Goal: Task Accomplishment & Management: Use online tool/utility

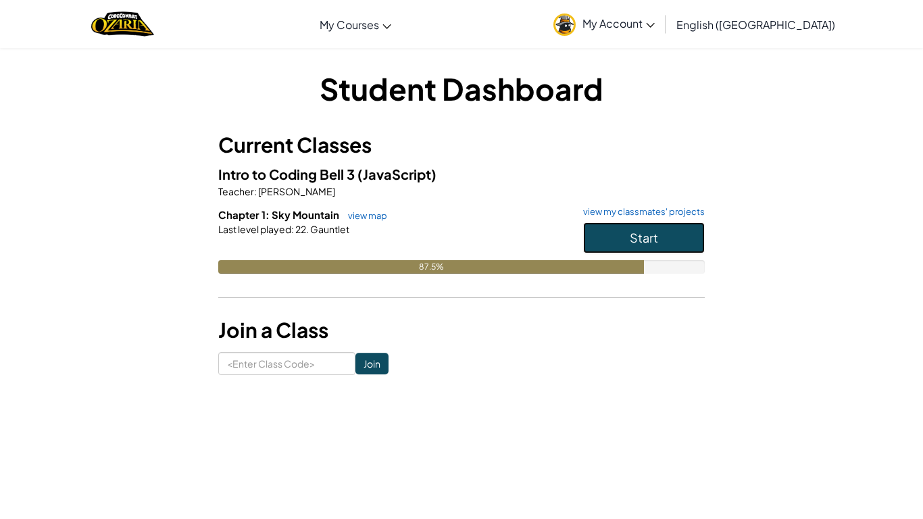
click at [668, 239] on button "Start" at bounding box center [644, 237] width 122 height 31
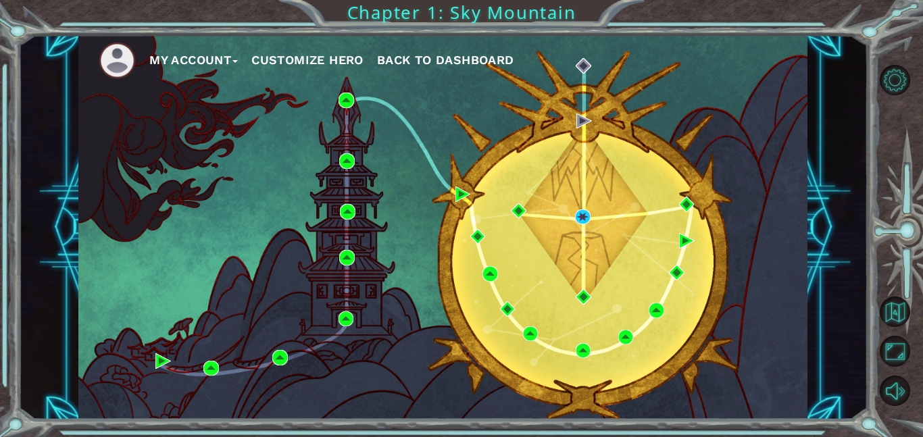
click at [593, 217] on div "My Account Customize Hero Back to Dashboard" at bounding box center [442, 227] width 729 height 385
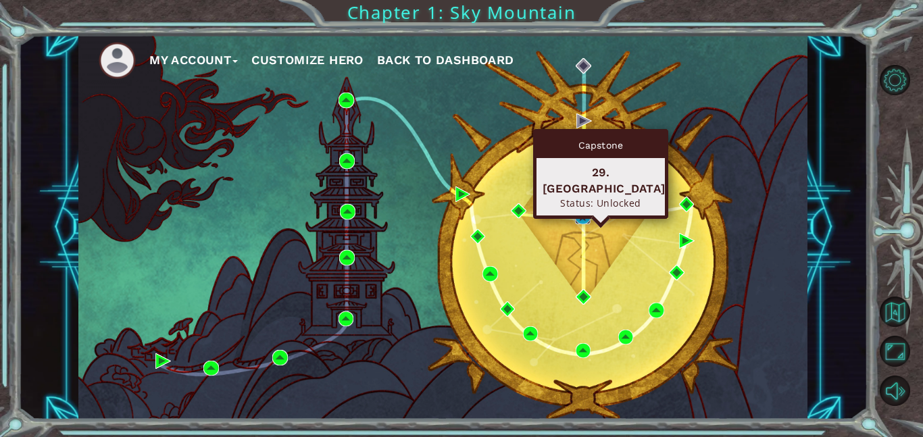
click at [586, 216] on img at bounding box center [583, 218] width 16 height 16
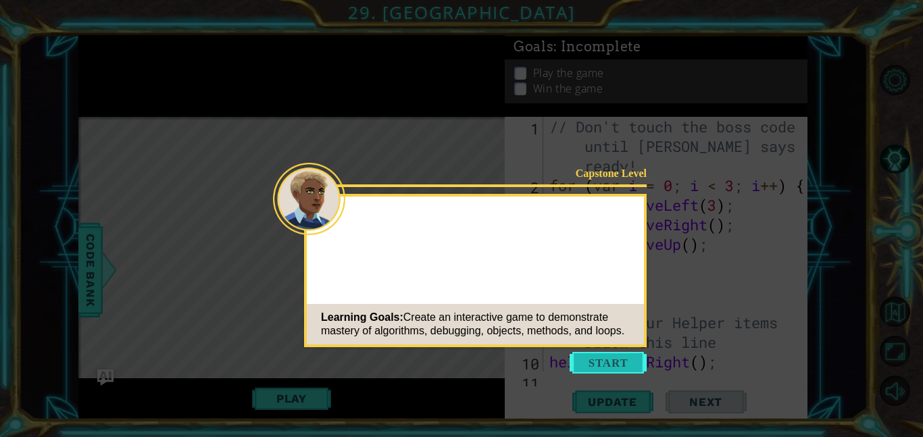
click at [622, 364] on button "Start" at bounding box center [608, 363] width 77 height 22
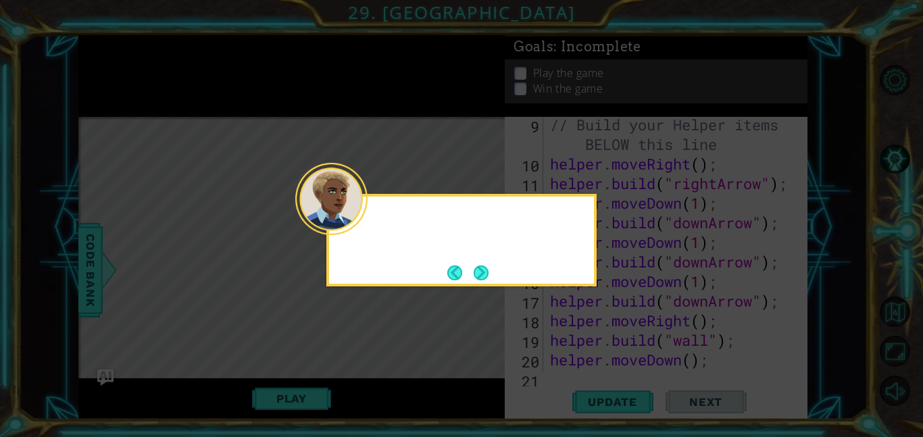
click at [562, 230] on div at bounding box center [461, 221] width 265 height 39
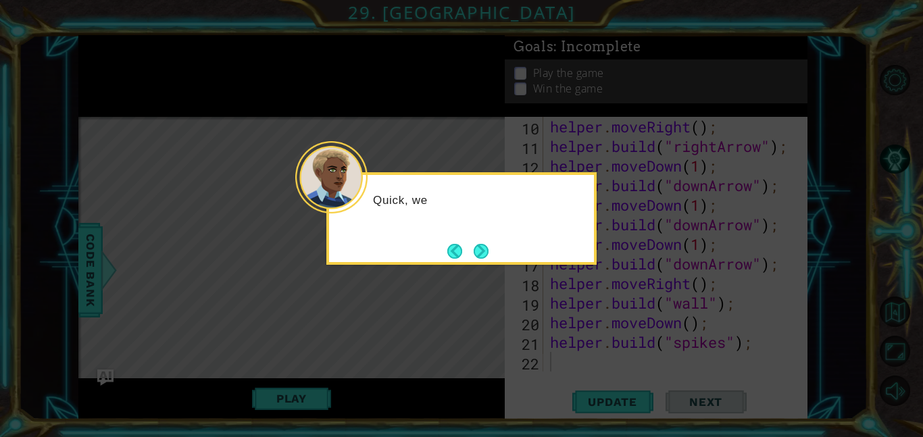
click at [491, 266] on icon at bounding box center [461, 218] width 923 height 437
click at [499, 256] on div "Quick, we're running ou" at bounding box center [461, 218] width 270 height 93
click at [489, 247] on button "Next" at bounding box center [481, 251] width 15 height 15
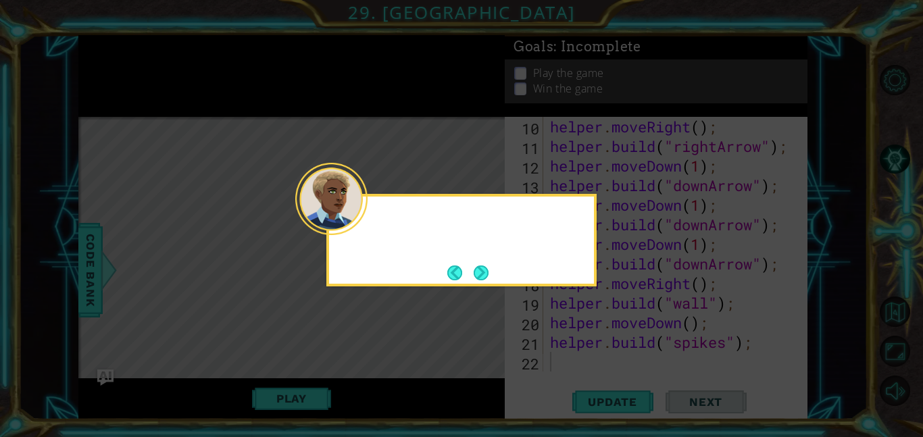
click at [484, 239] on div at bounding box center [461, 221] width 265 height 39
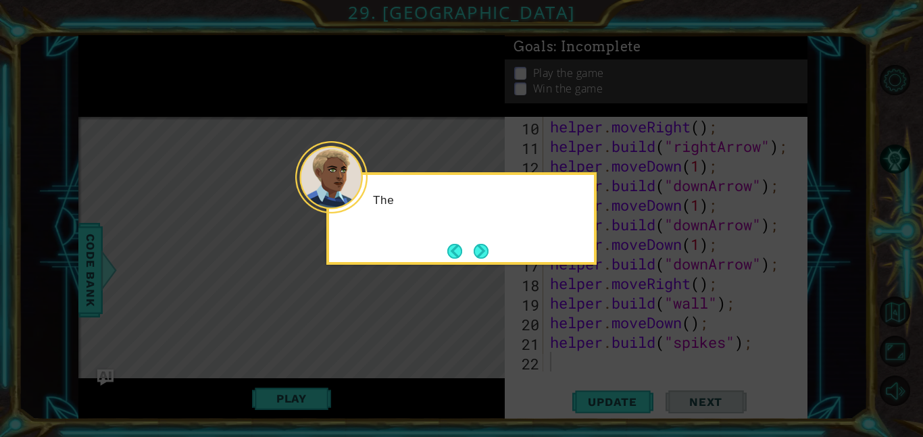
click at [495, 255] on div "The" at bounding box center [461, 218] width 270 height 93
click at [482, 244] on button "Next" at bounding box center [481, 251] width 15 height 15
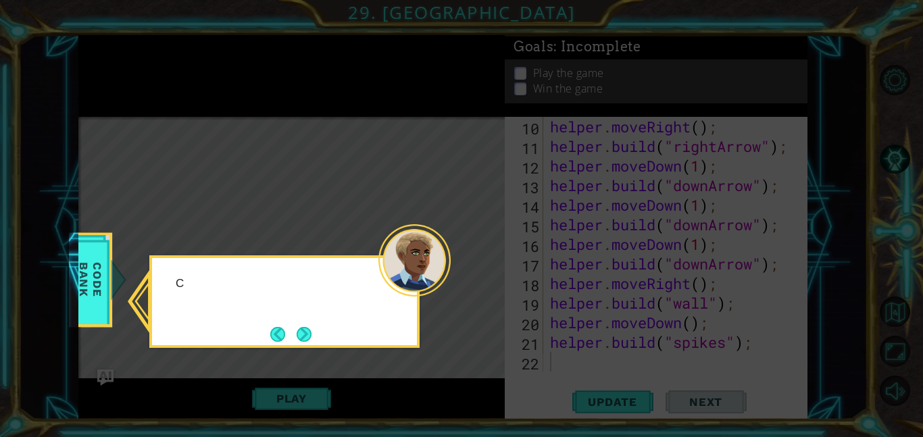
click at [391, 322] on div "C" at bounding box center [284, 301] width 270 height 93
click at [312, 334] on button "Next" at bounding box center [304, 334] width 15 height 15
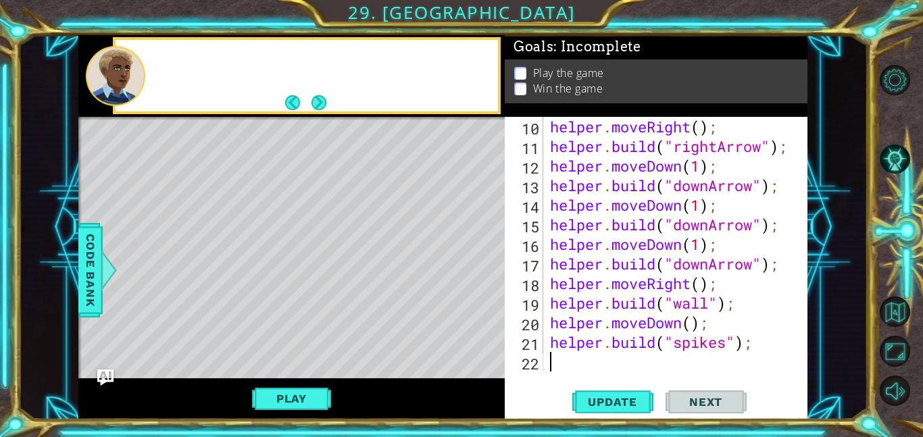
click at [305, 341] on div "Level Map" at bounding box center [390, 316] width 625 height 398
click at [325, 102] on button "Next" at bounding box center [318, 102] width 15 height 15
click at [322, 107] on button "Next" at bounding box center [318, 102] width 15 height 15
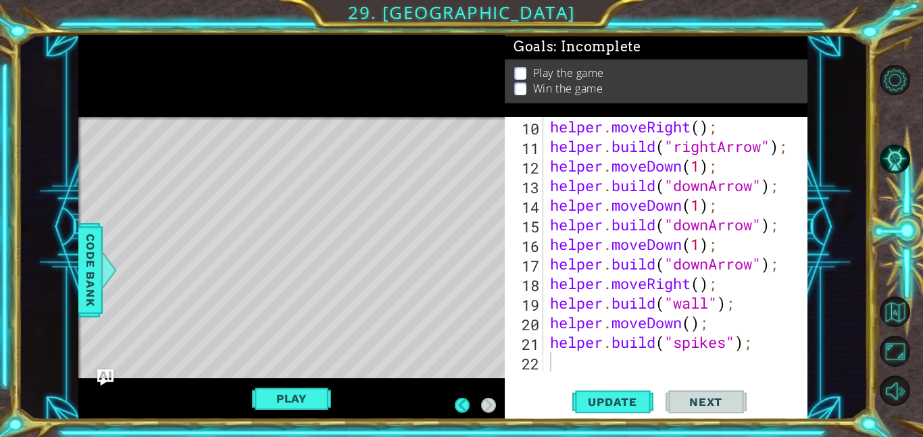
click at [325, 95] on div at bounding box center [291, 76] width 426 height 82
click at [312, 121] on div "Level Map" at bounding box center [390, 316] width 625 height 398
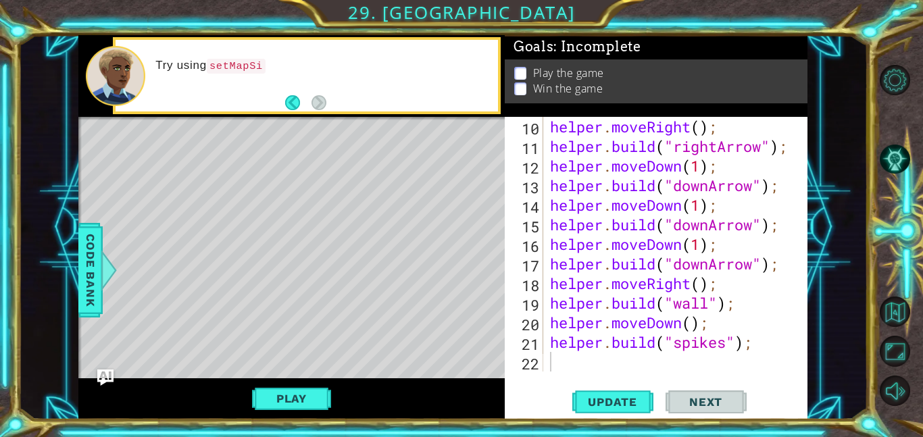
click at [342, 78] on div "Try using setMapSi" at bounding box center [321, 75] width 351 height 49
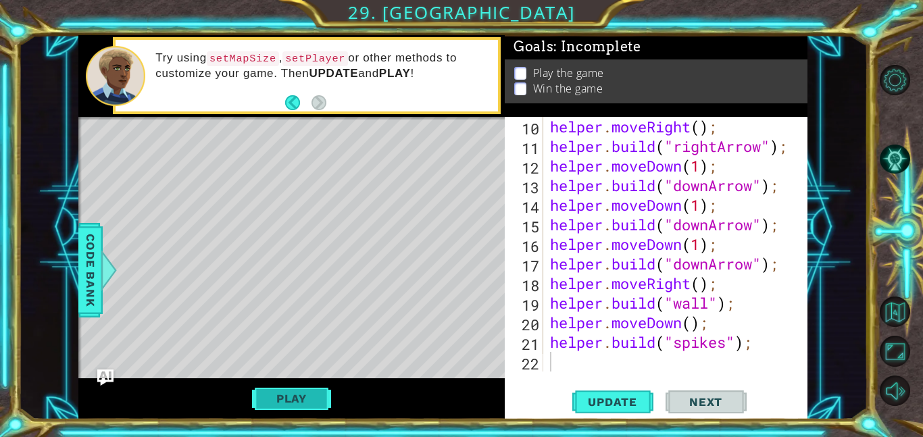
click at [295, 399] on button "Play" at bounding box center [291, 399] width 79 height 26
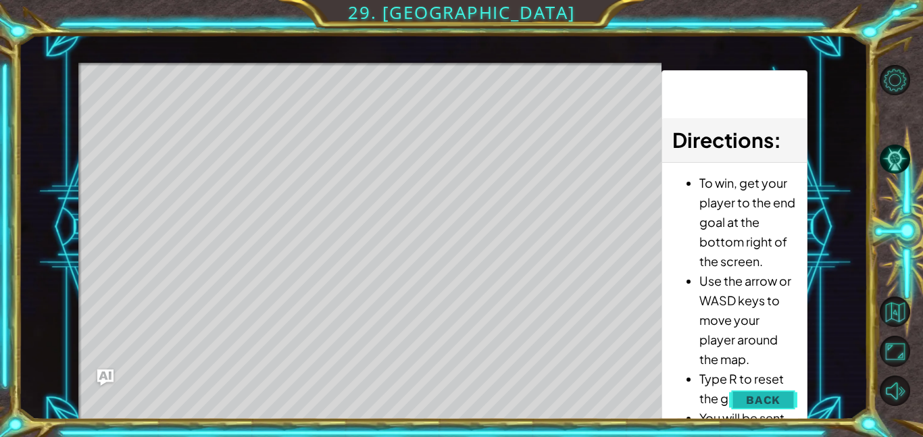
click at [783, 412] on button "Back" at bounding box center [763, 400] width 68 height 27
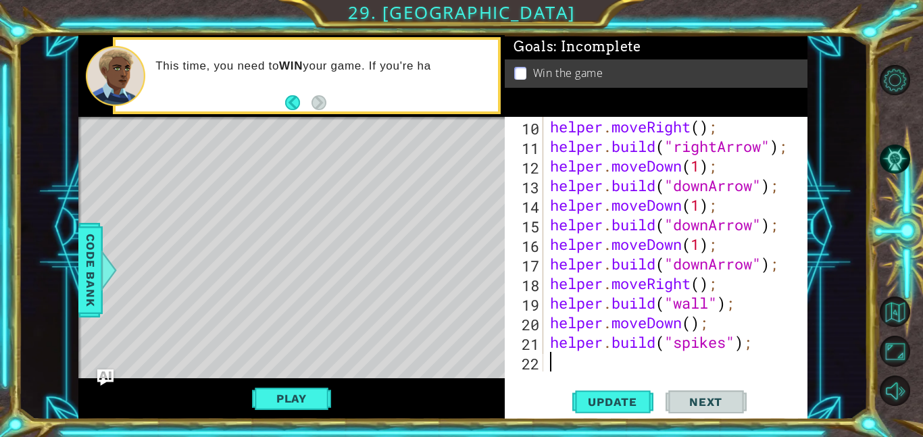
scroll to position [0, 0]
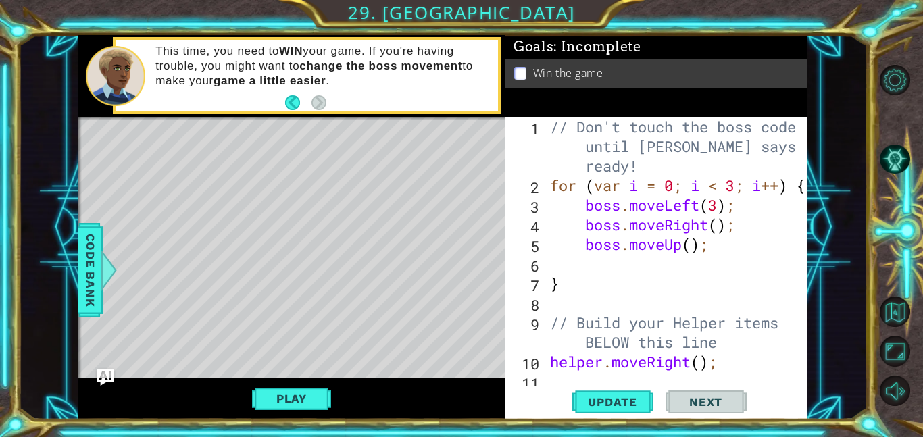
click at [723, 223] on div "// Don't touch the boss code until [PERSON_NAME] says you're ready! for ( var i…" at bounding box center [679, 283] width 264 height 333
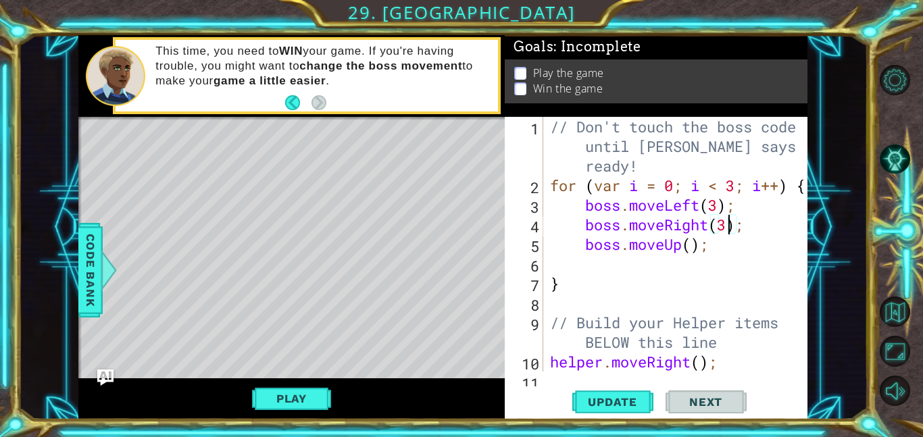
click at [691, 243] on div "// Don't touch the boss code until [PERSON_NAME] says you're ready! for ( var i…" at bounding box center [679, 283] width 264 height 333
type textarea "boss.moveUp(3);"
click at [723, 249] on div "// Don't touch the boss code until [PERSON_NAME] says you're ready! for ( var i…" at bounding box center [679, 283] width 264 height 333
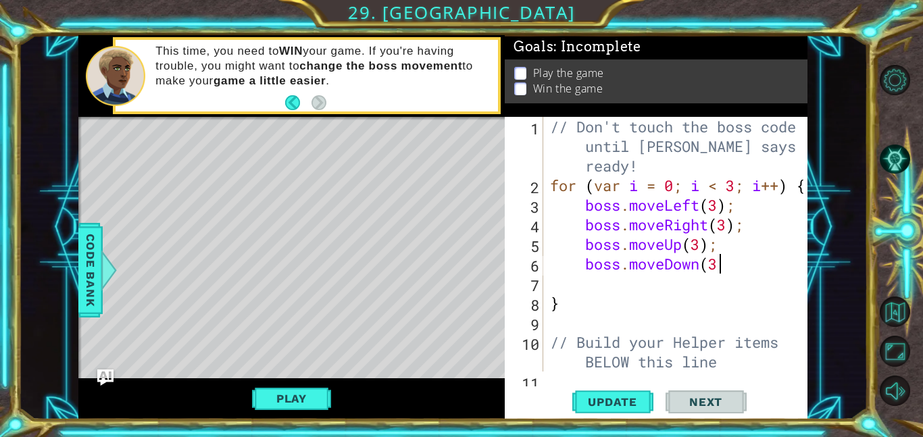
scroll to position [0, 7]
type textarea "boss.moveDown(3);"
click at [603, 403] on span "Update" at bounding box center [612, 402] width 76 height 14
click at [326, 401] on button "Play" at bounding box center [291, 399] width 79 height 26
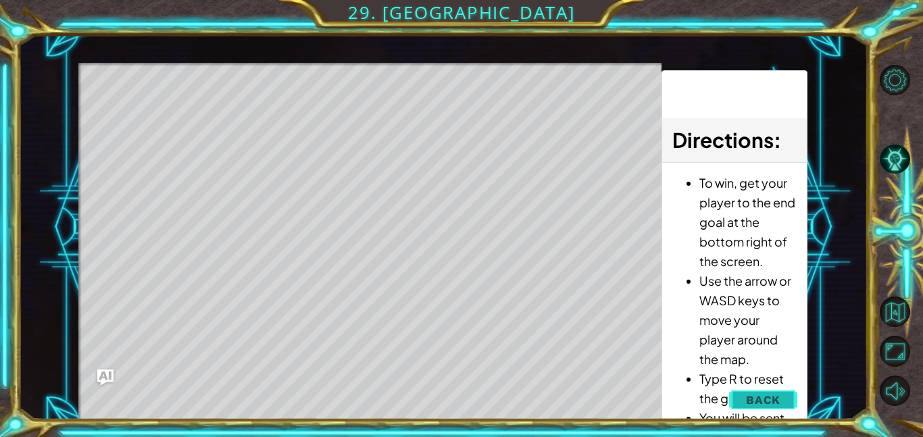
click at [777, 392] on button "Back" at bounding box center [763, 400] width 68 height 27
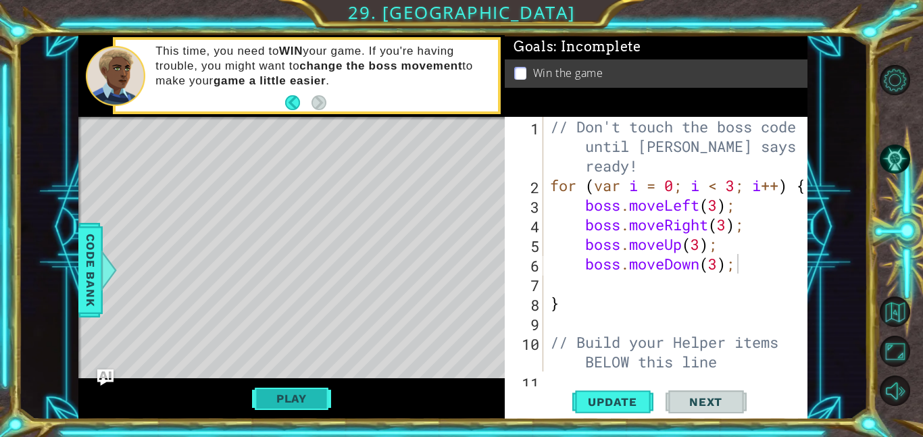
click at [303, 408] on button "Play" at bounding box center [291, 399] width 79 height 26
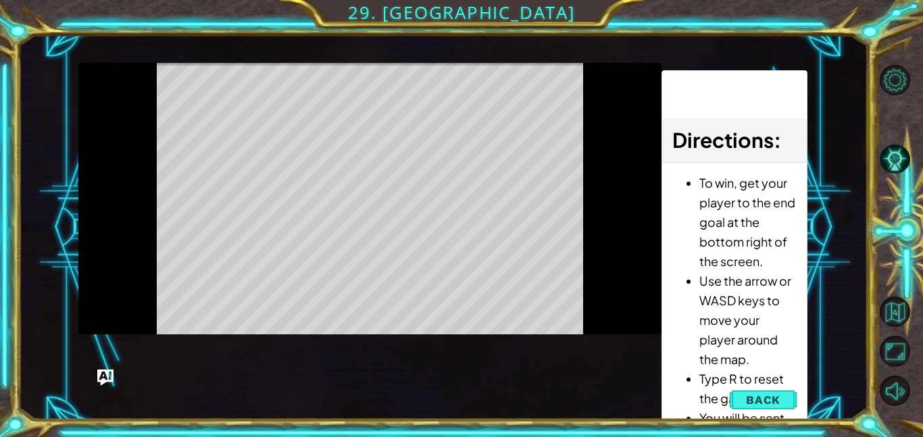
click at [306, 406] on div "Level Map" at bounding box center [390, 262] width 625 height 398
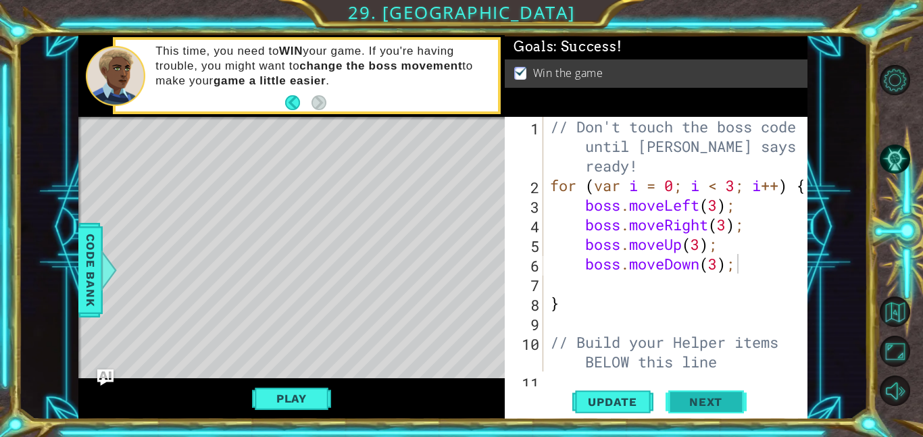
click at [715, 399] on span "Next" at bounding box center [706, 402] width 60 height 14
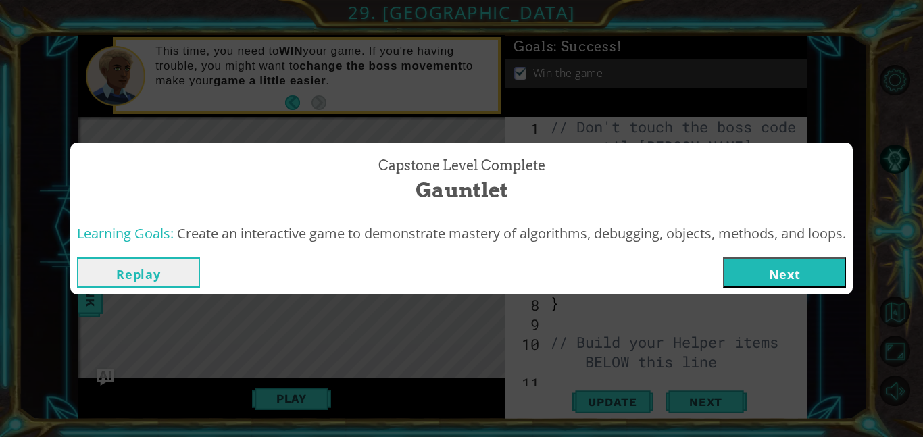
click at [806, 285] on button "Next" at bounding box center [784, 273] width 123 height 30
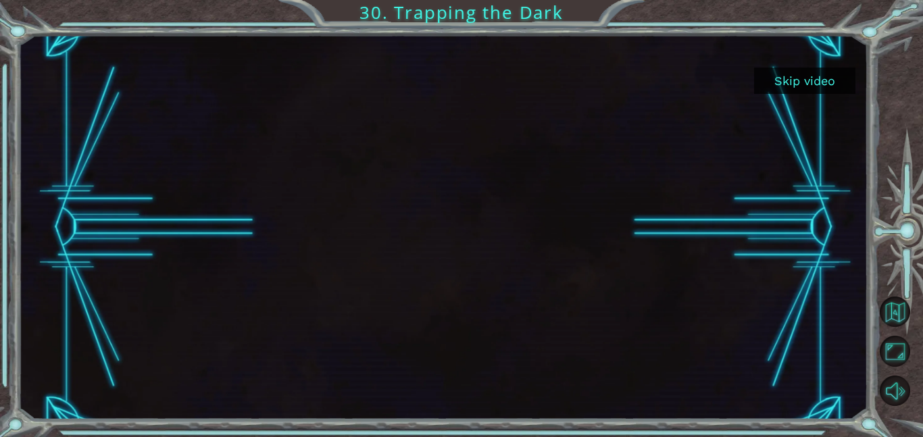
click at [802, 84] on button "Skip video" at bounding box center [804, 81] width 101 height 26
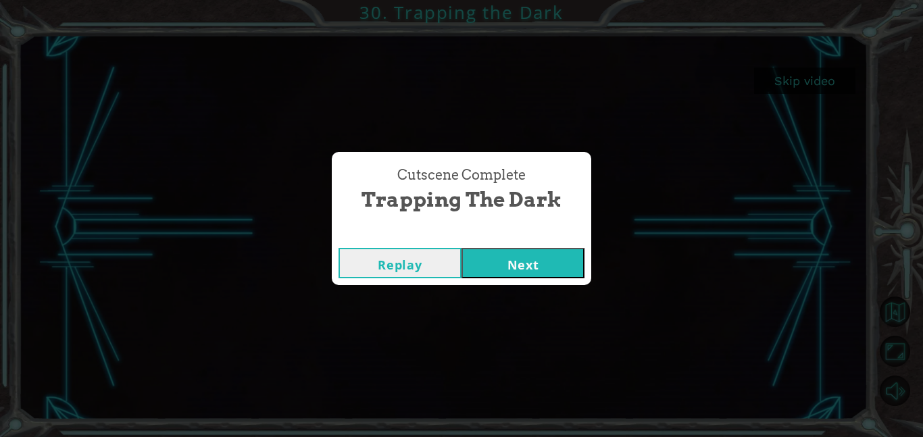
click at [549, 260] on button "Next" at bounding box center [523, 263] width 123 height 30
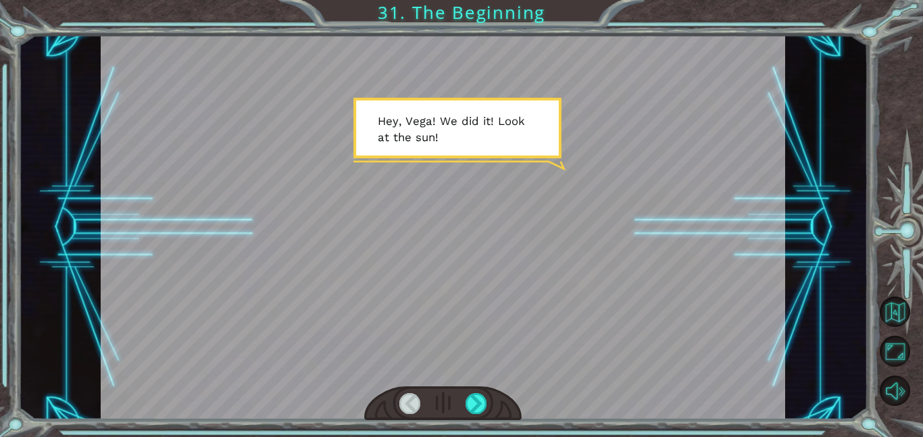
click at [498, 409] on div at bounding box center [442, 404] width 157 height 34
click at [472, 414] on div at bounding box center [477, 403] width 22 height 21
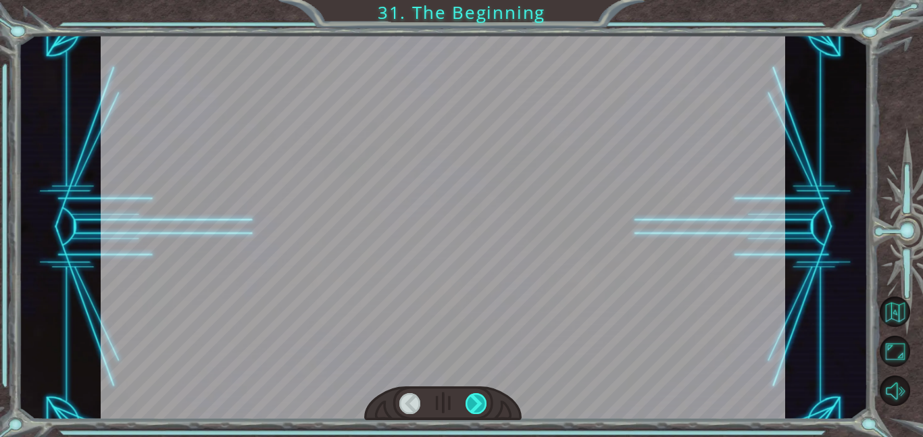
click at [466, 404] on div at bounding box center [477, 403] width 22 height 21
click at [470, 400] on div at bounding box center [477, 403] width 22 height 21
click at [470, 395] on div at bounding box center [477, 403] width 22 height 21
click at [473, 400] on div at bounding box center [477, 403] width 22 height 21
click at [468, 403] on div at bounding box center [477, 403] width 22 height 21
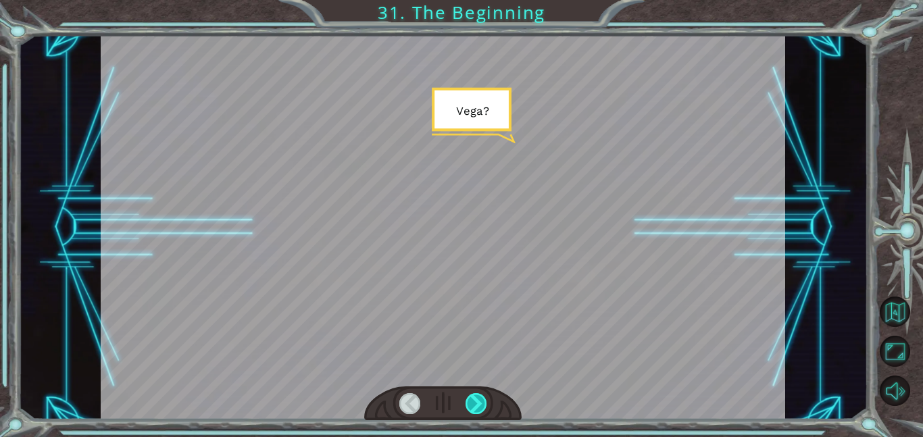
click at [478, 403] on div at bounding box center [477, 403] width 22 height 21
click at [480, 406] on div at bounding box center [477, 403] width 22 height 21
click at [483, 403] on div at bounding box center [477, 403] width 22 height 21
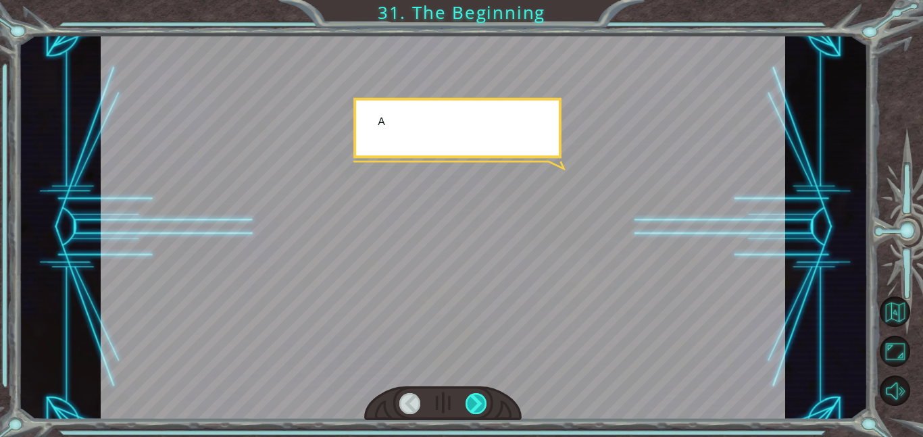
click at [484, 406] on div at bounding box center [477, 403] width 22 height 21
click at [483, 401] on div at bounding box center [477, 403] width 22 height 21
click at [481, 399] on div at bounding box center [477, 403] width 22 height 21
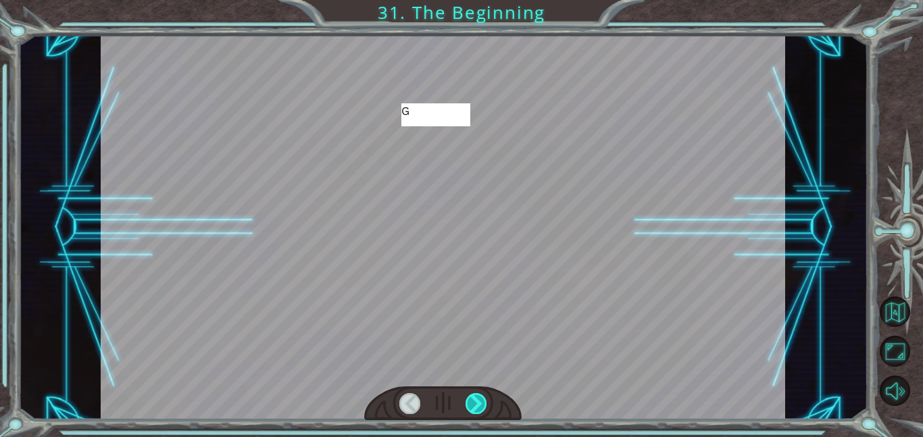
click at [483, 401] on div at bounding box center [477, 403] width 22 height 21
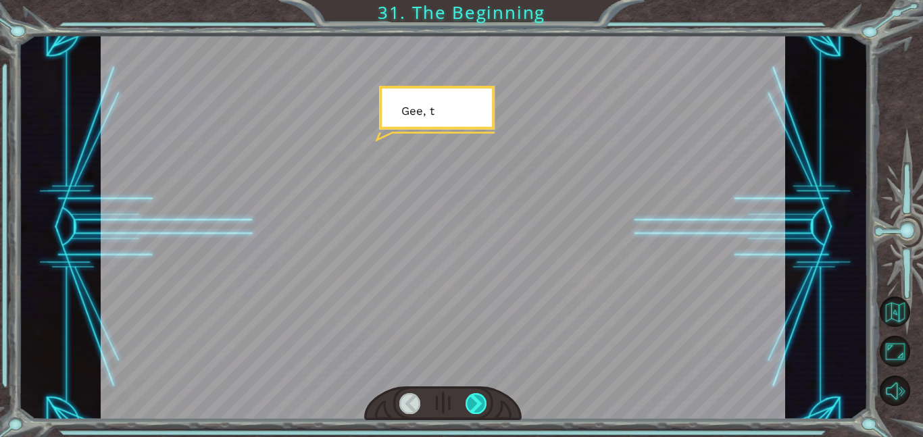
click at [483, 401] on div at bounding box center [477, 403] width 22 height 21
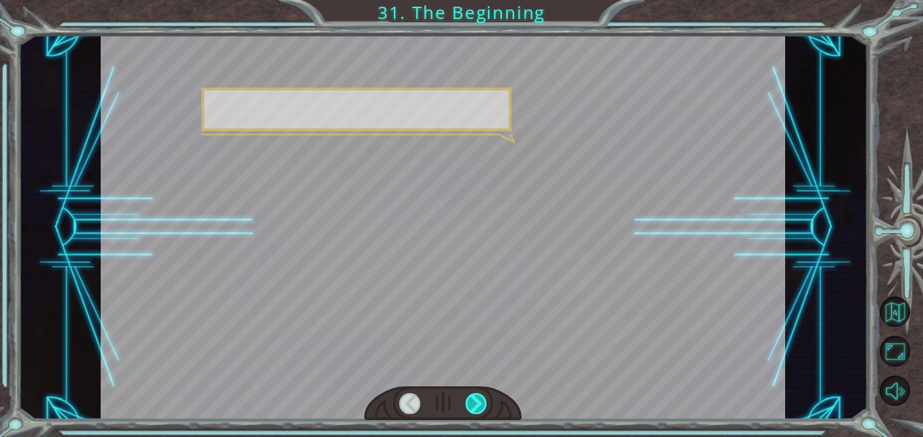
click at [484, 398] on div at bounding box center [477, 403] width 22 height 21
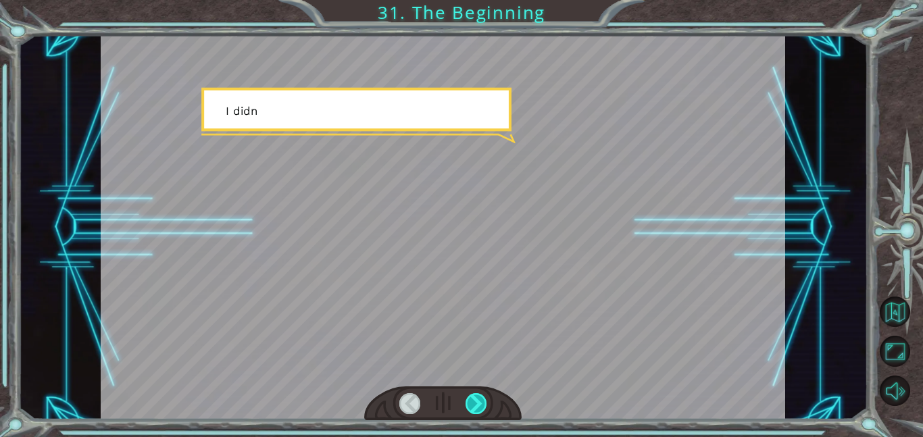
click at [481, 399] on div at bounding box center [477, 403] width 22 height 21
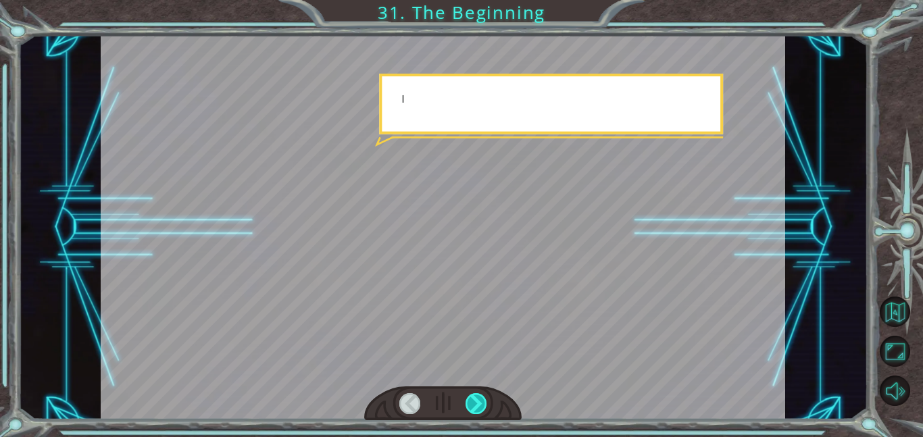
click at [479, 403] on div at bounding box center [477, 403] width 22 height 21
click at [476, 410] on div at bounding box center [477, 403] width 22 height 21
click at [476, 401] on div at bounding box center [477, 403] width 22 height 21
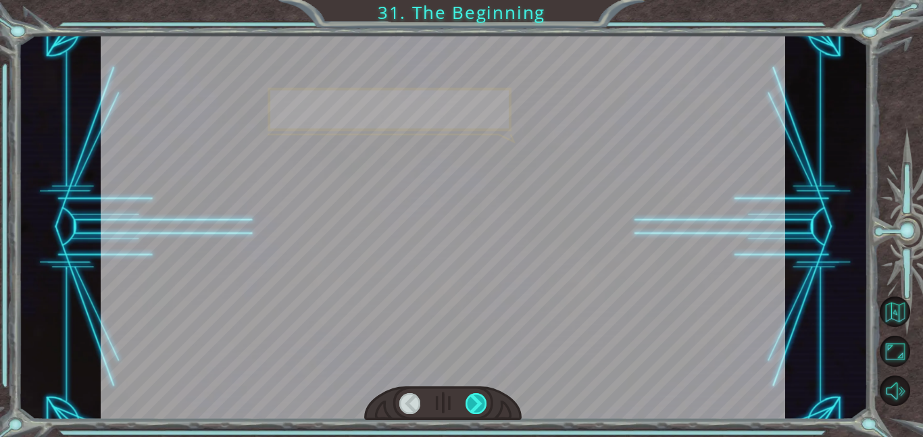
click at [478, 395] on div at bounding box center [477, 403] width 22 height 21
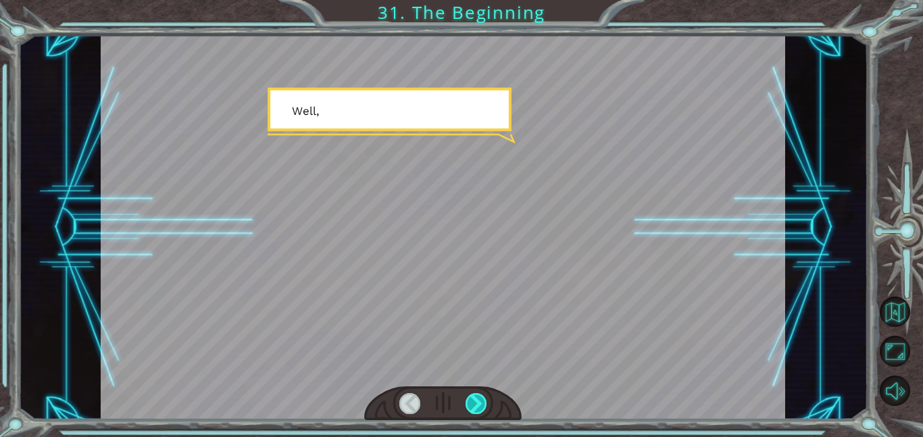
click at [476, 398] on div at bounding box center [477, 403] width 22 height 21
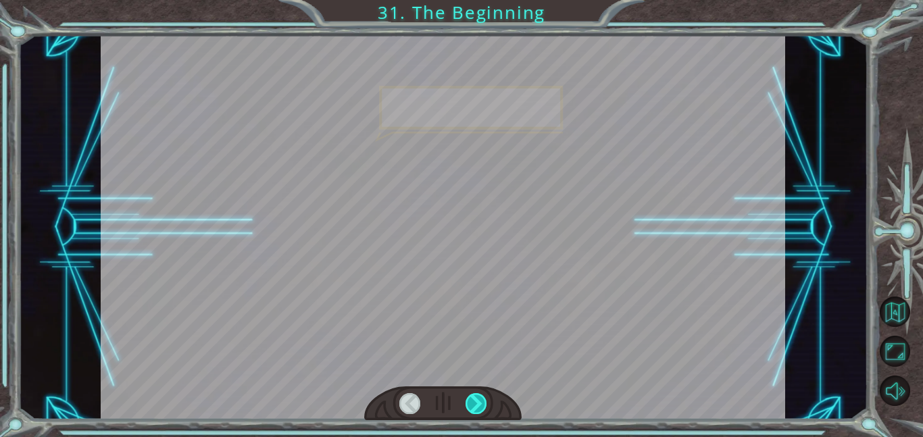
click at [477, 397] on div at bounding box center [477, 403] width 22 height 21
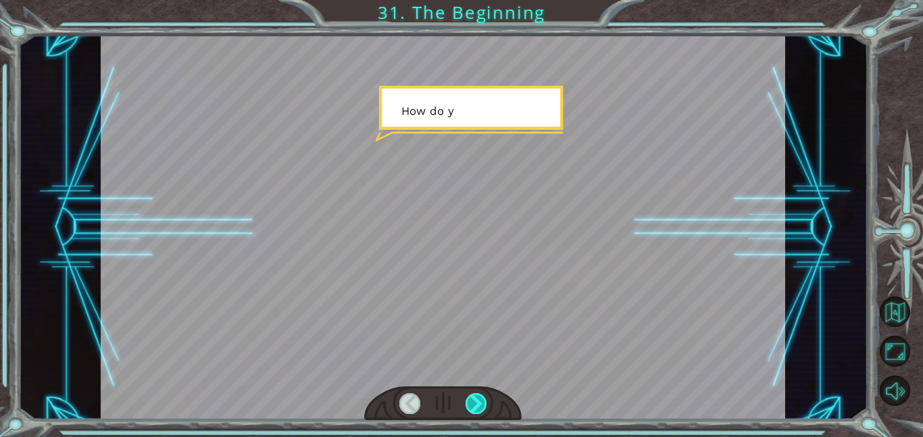
click at [476, 398] on div at bounding box center [477, 403] width 22 height 21
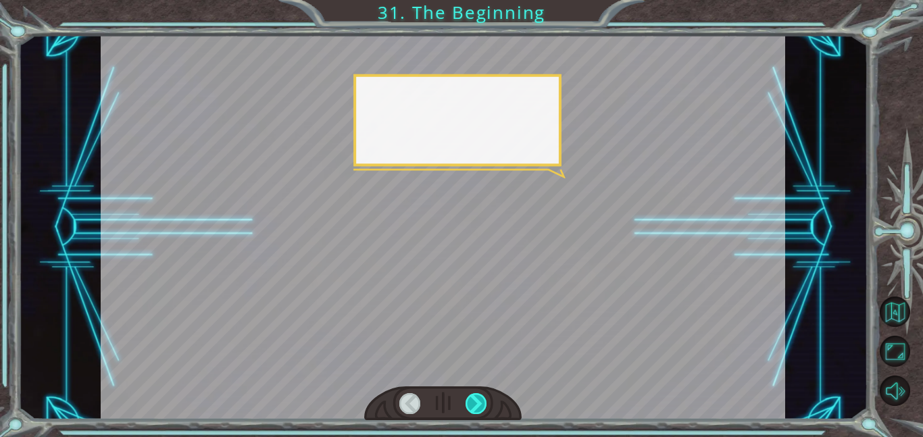
click at [474, 395] on div at bounding box center [477, 403] width 22 height 21
click at [470, 397] on div at bounding box center [477, 403] width 22 height 21
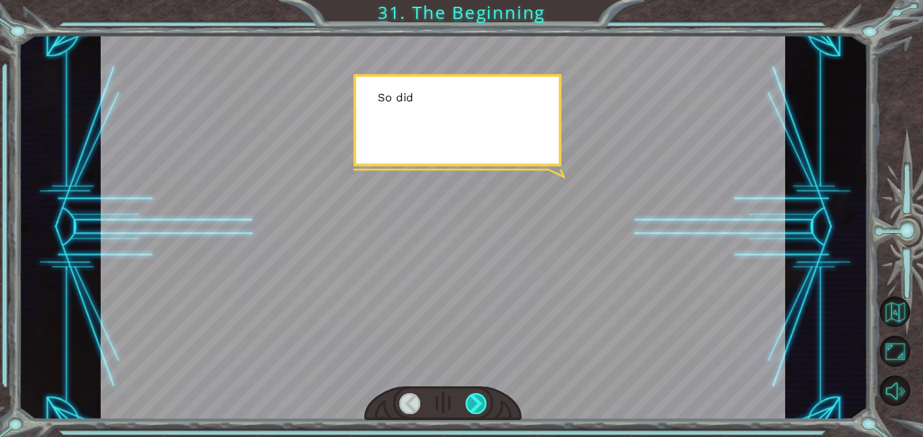
click at [466, 394] on div at bounding box center [477, 403] width 22 height 21
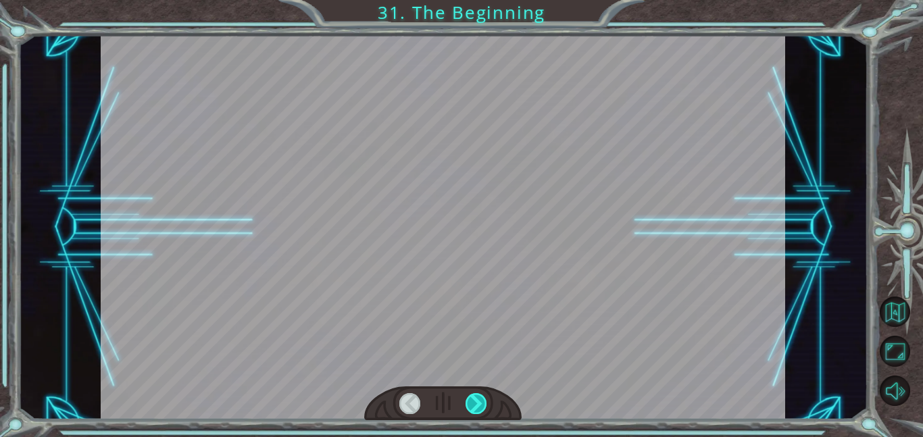
click at [469, 399] on div at bounding box center [477, 403] width 22 height 21
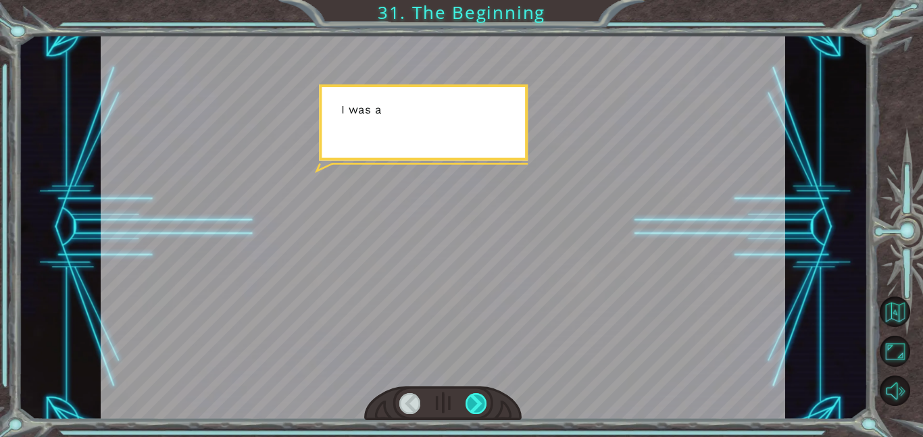
click at [469, 399] on div at bounding box center [477, 403] width 22 height 21
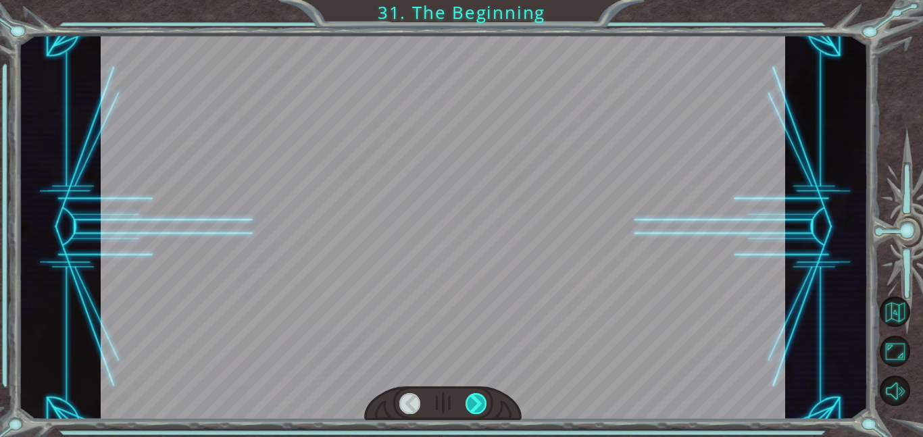
click at [468, 398] on div at bounding box center [477, 403] width 22 height 21
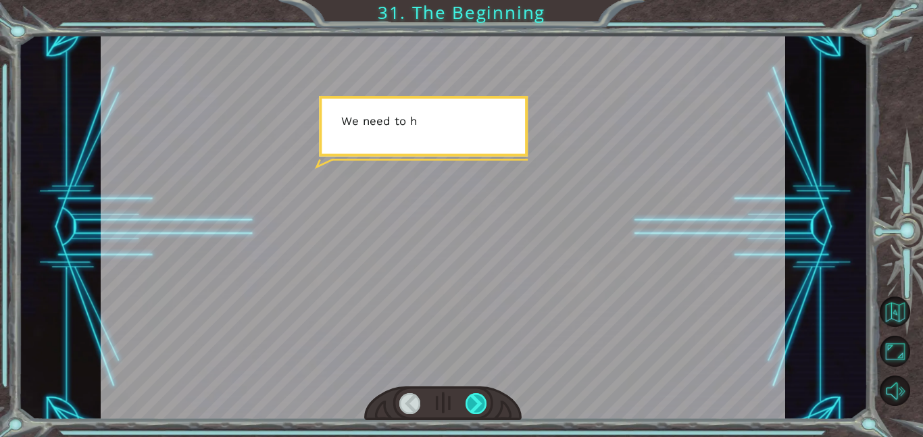
click at [468, 401] on div at bounding box center [477, 403] width 22 height 21
click at [468, 400] on div at bounding box center [477, 403] width 22 height 21
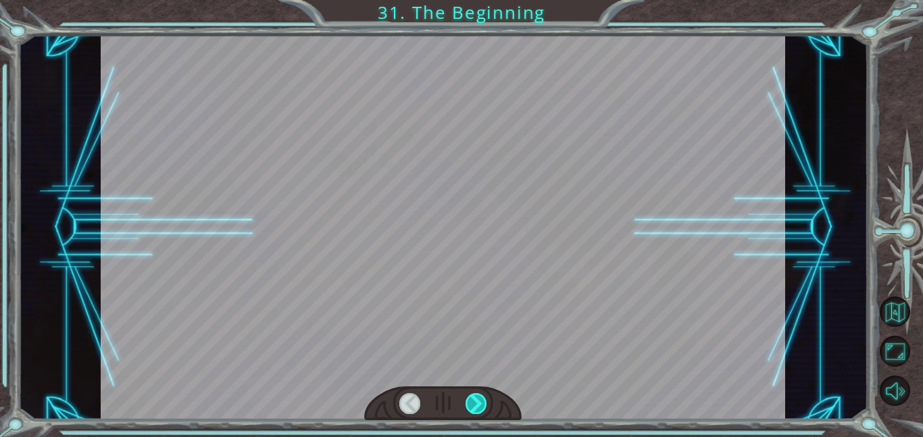
click at [469, 399] on div at bounding box center [477, 403] width 22 height 21
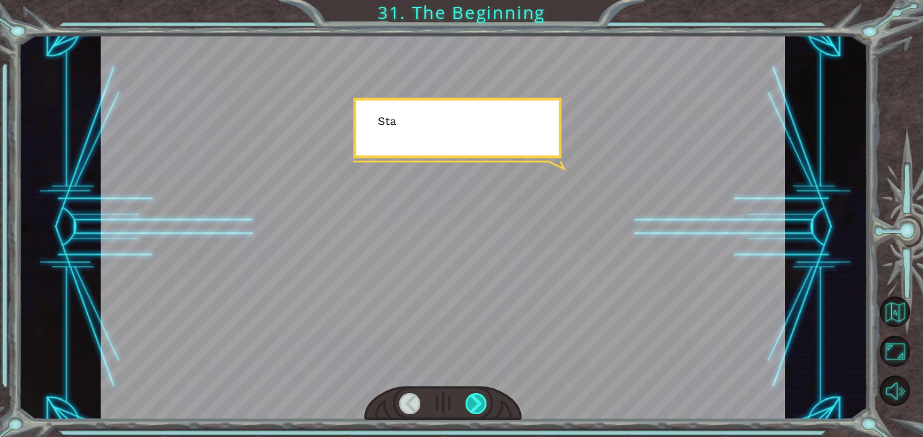
click at [469, 401] on div at bounding box center [477, 403] width 22 height 21
click at [468, 401] on div at bounding box center [477, 403] width 22 height 21
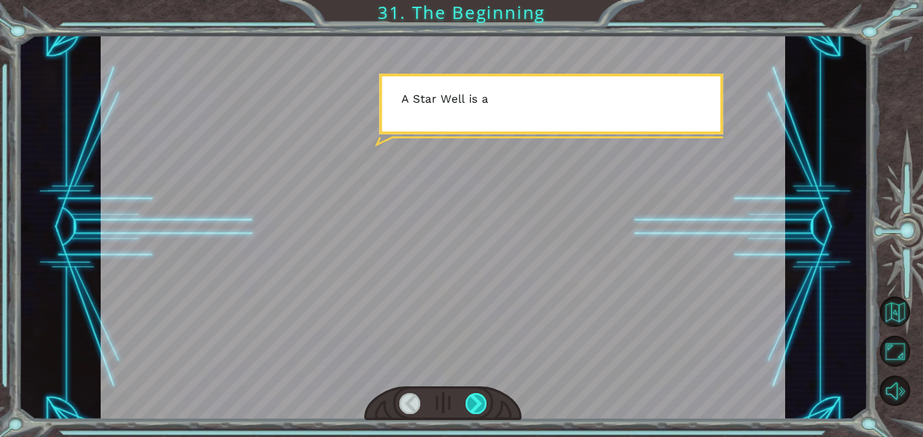
click at [473, 398] on div at bounding box center [477, 403] width 22 height 21
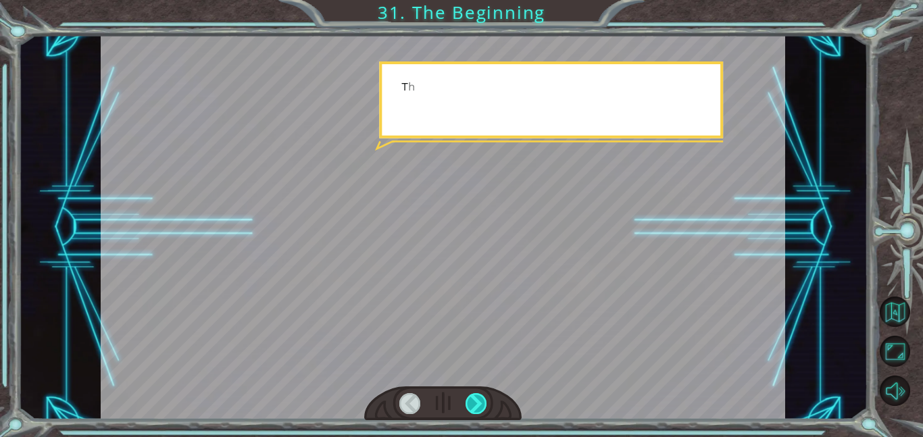
click at [472, 396] on div at bounding box center [477, 403] width 22 height 21
click at [475, 398] on div at bounding box center [477, 403] width 22 height 21
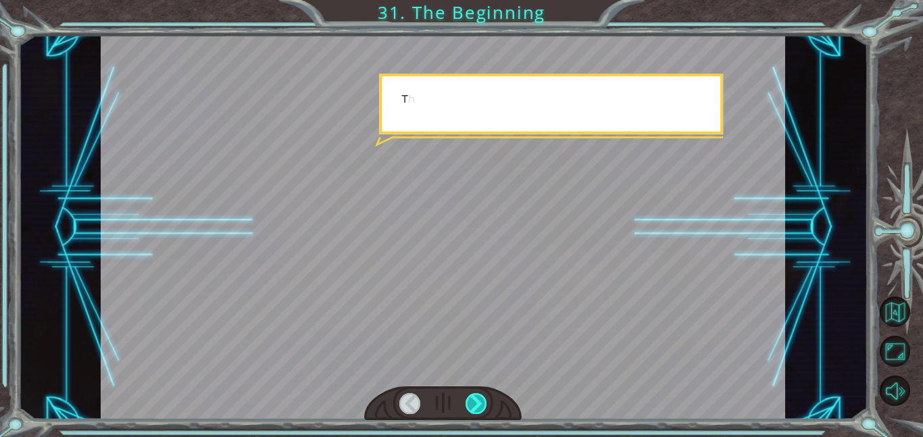
click at [469, 400] on div at bounding box center [477, 403] width 22 height 21
click at [469, 402] on div at bounding box center [477, 403] width 22 height 21
click at [472, 396] on div at bounding box center [477, 403] width 22 height 21
click at [474, 398] on div at bounding box center [477, 403] width 22 height 21
click at [473, 396] on div at bounding box center [477, 403] width 22 height 21
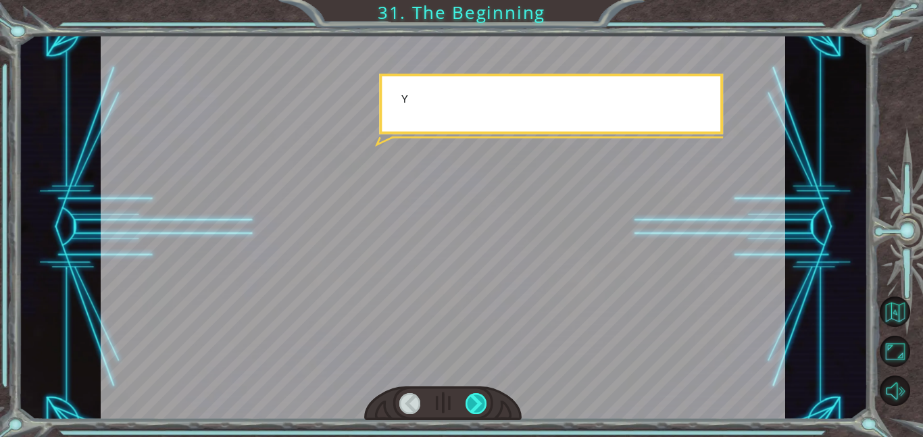
click at [468, 397] on div at bounding box center [477, 403] width 22 height 21
click at [467, 403] on div at bounding box center [477, 403] width 22 height 21
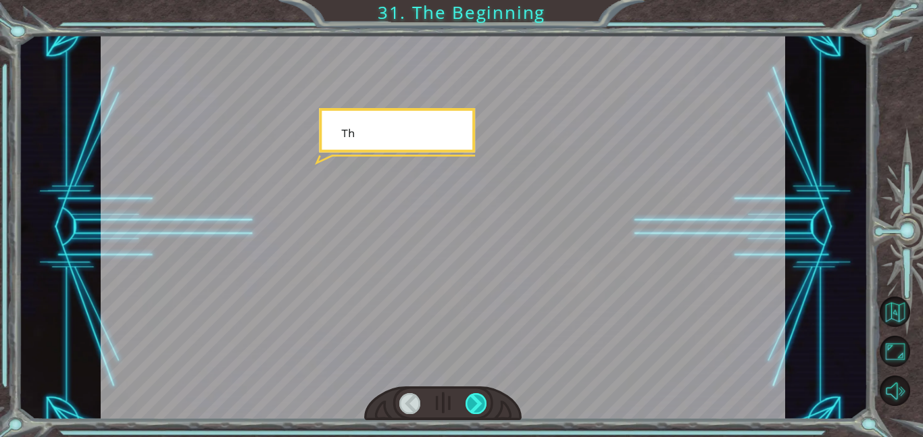
click at [468, 403] on div at bounding box center [477, 403] width 22 height 21
click at [469, 401] on div at bounding box center [477, 403] width 22 height 21
click at [466, 401] on div at bounding box center [477, 403] width 22 height 21
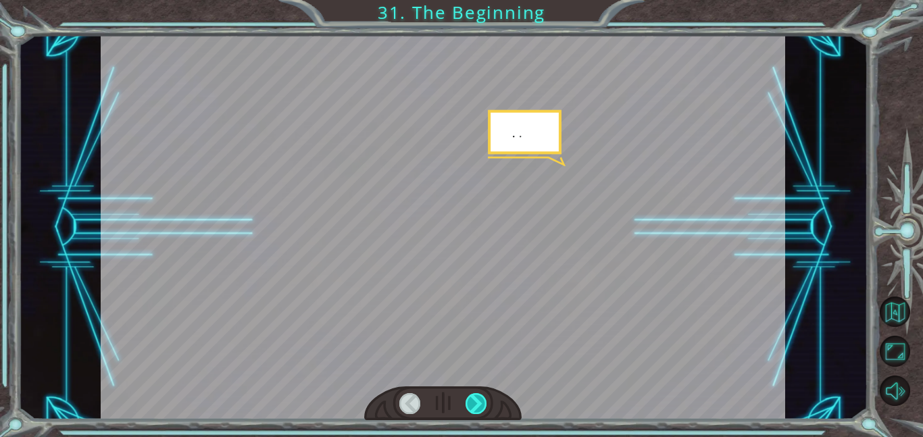
click at [466, 400] on div at bounding box center [477, 403] width 22 height 21
click at [469, 401] on div at bounding box center [477, 403] width 22 height 21
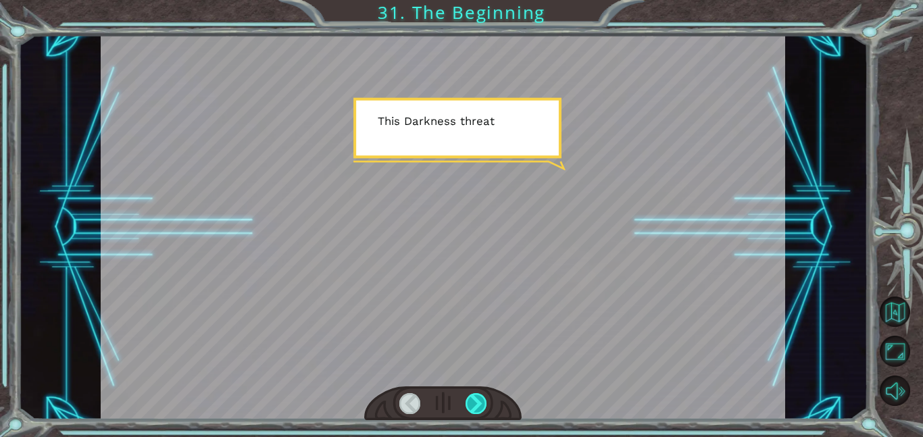
click at [472, 395] on div at bounding box center [477, 403] width 22 height 21
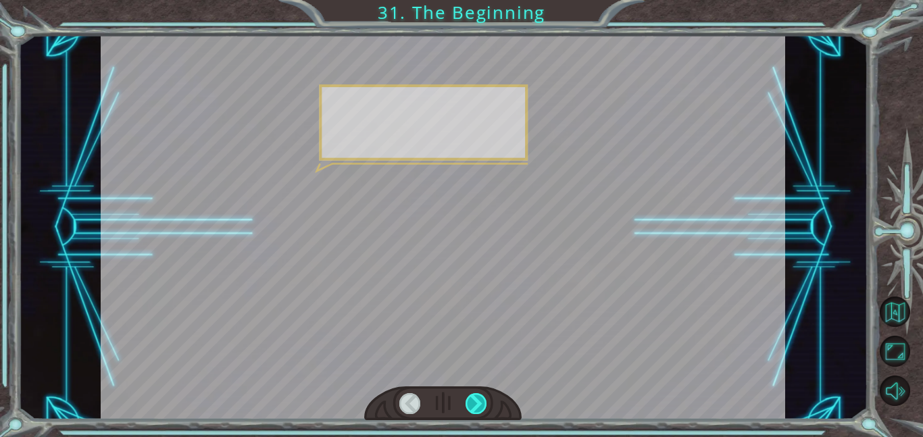
click at [476, 399] on div at bounding box center [477, 403] width 22 height 21
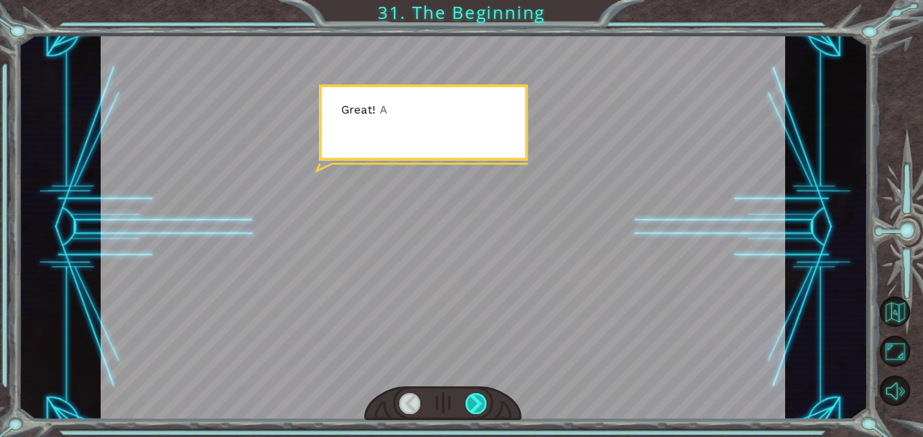
click at [474, 399] on div at bounding box center [477, 403] width 22 height 21
click at [473, 396] on div at bounding box center [477, 403] width 22 height 21
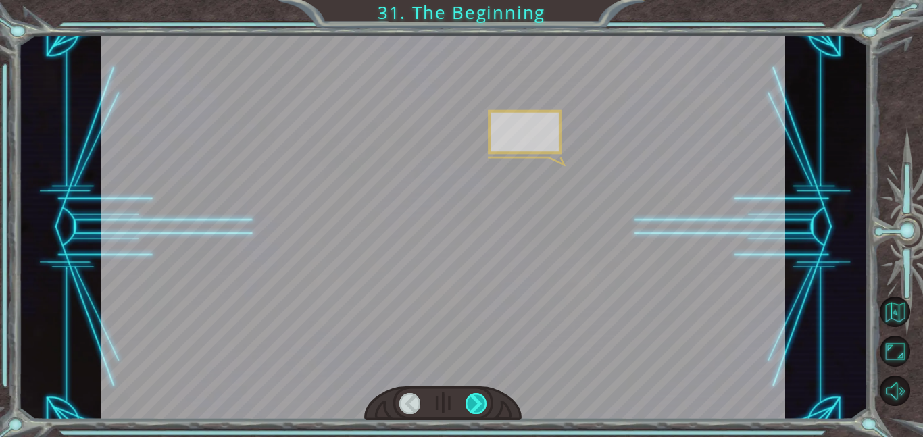
click at [472, 397] on div at bounding box center [477, 403] width 22 height 21
click at [471, 397] on div at bounding box center [477, 403] width 22 height 21
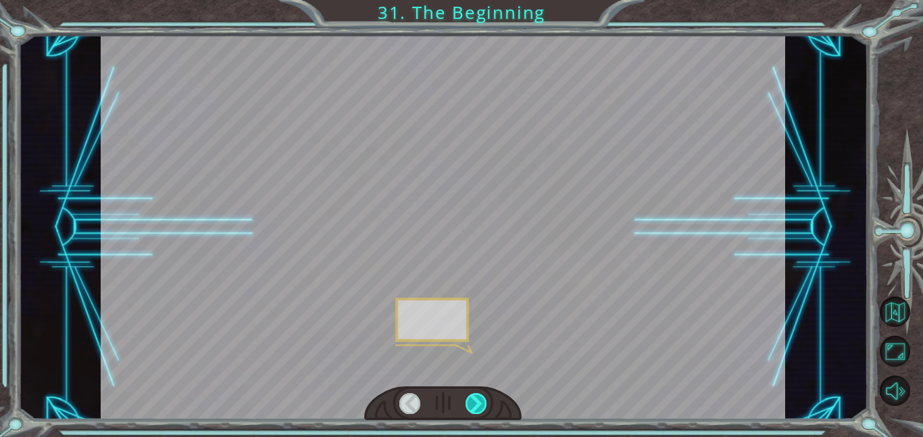
click at [470, 393] on div at bounding box center [477, 403] width 22 height 21
click at [472, 399] on div at bounding box center [477, 403] width 22 height 21
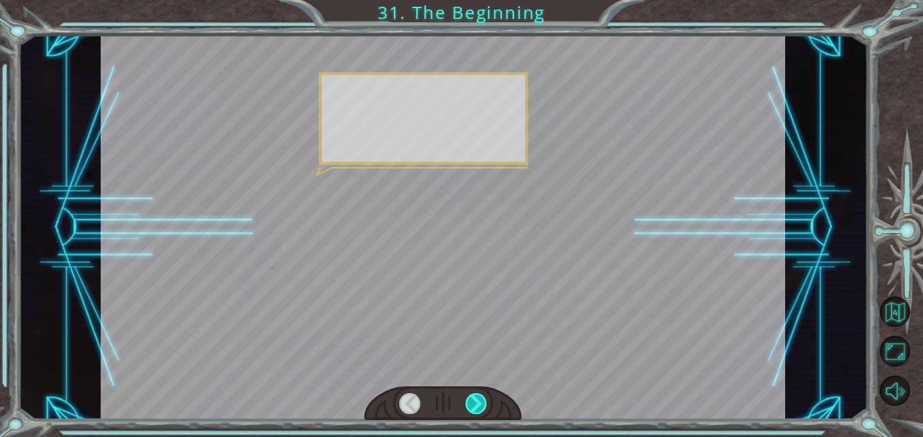
click at [468, 401] on div at bounding box center [477, 403] width 22 height 21
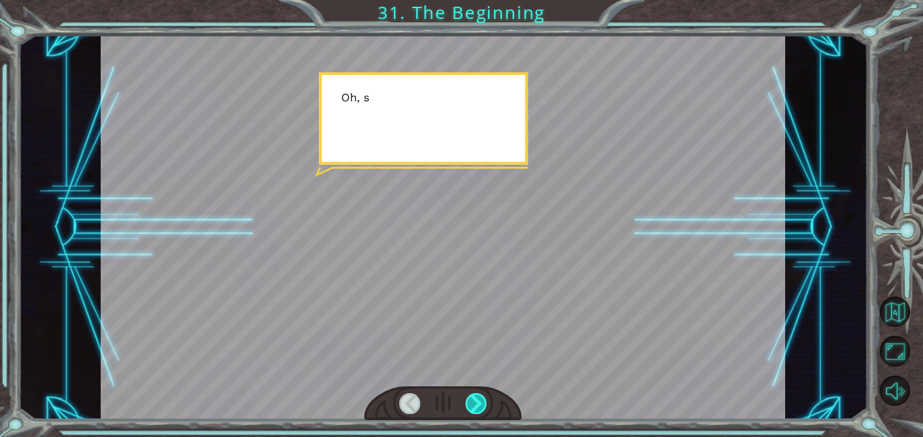
click at [469, 401] on div at bounding box center [477, 403] width 22 height 21
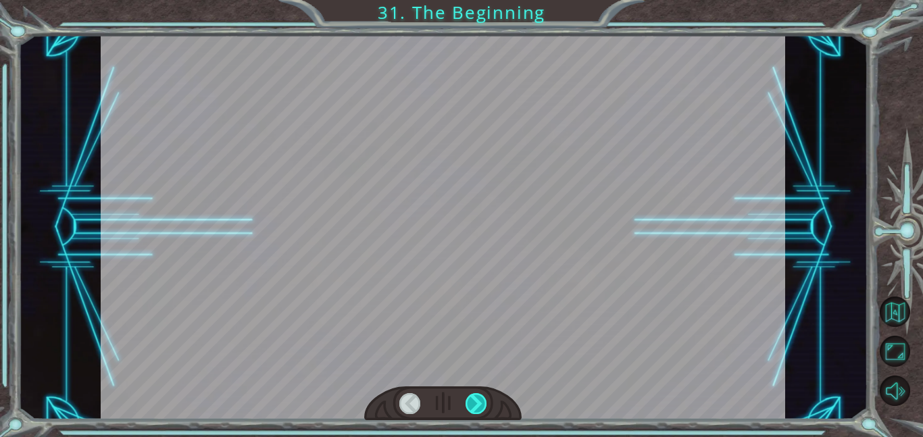
click at [472, 404] on div at bounding box center [477, 403] width 22 height 21
click at [470, 404] on div at bounding box center [477, 403] width 22 height 21
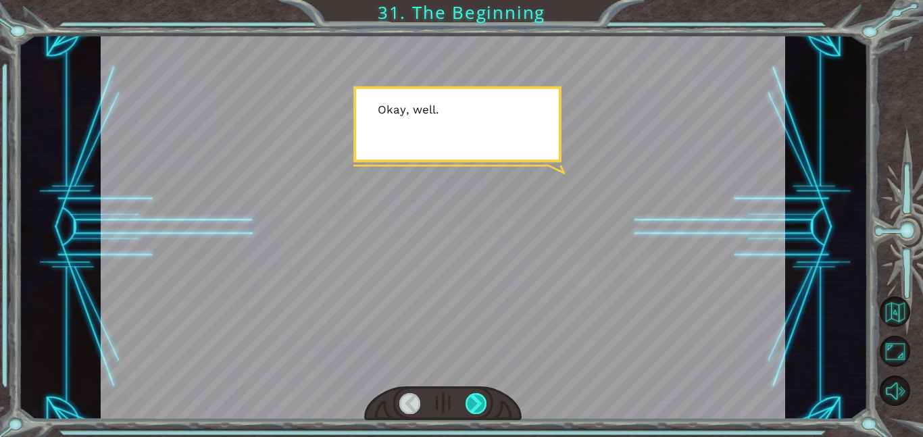
click at [474, 406] on div at bounding box center [477, 403] width 22 height 21
click at [474, 401] on div at bounding box center [477, 403] width 22 height 21
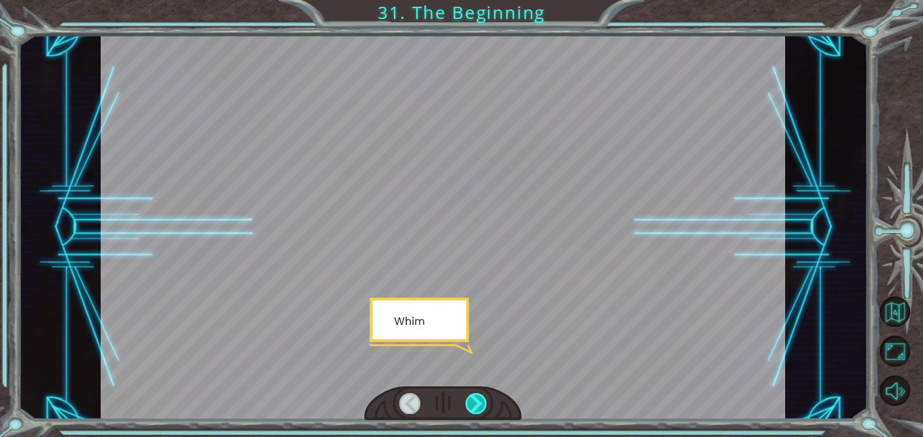
click at [473, 400] on div at bounding box center [477, 403] width 22 height 21
click at [471, 401] on div at bounding box center [477, 403] width 22 height 21
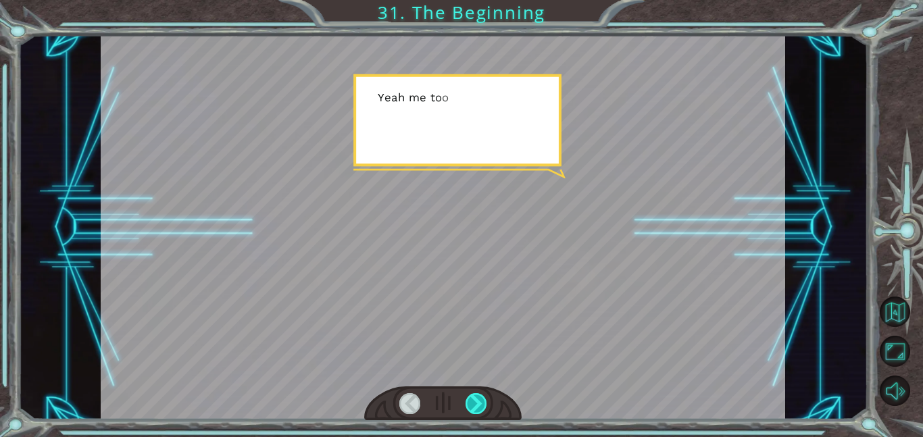
click at [474, 405] on div at bounding box center [477, 403] width 22 height 21
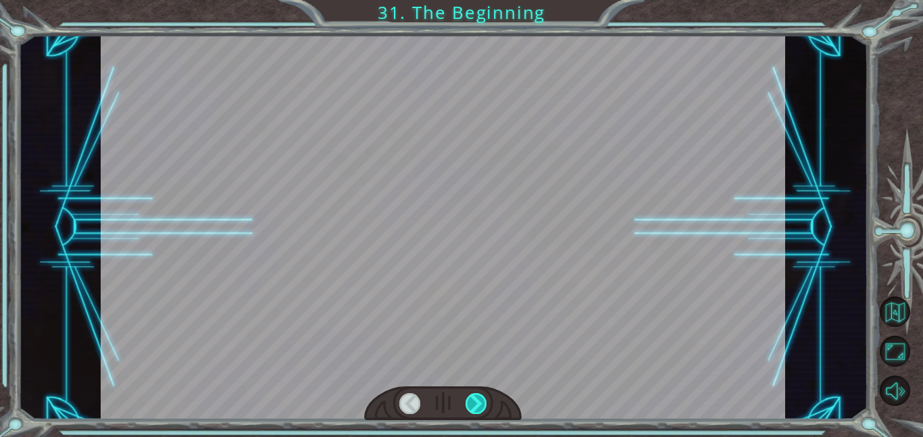
click at [474, 399] on div at bounding box center [477, 403] width 22 height 21
click at [473, 401] on div at bounding box center [477, 403] width 22 height 21
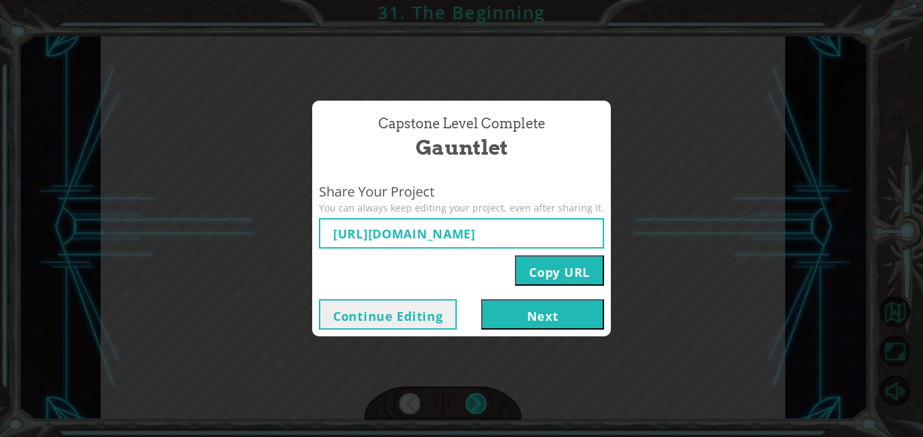
type input "[URL][DOMAIN_NAME]"
click at [509, 317] on button "Next" at bounding box center [542, 314] width 123 height 30
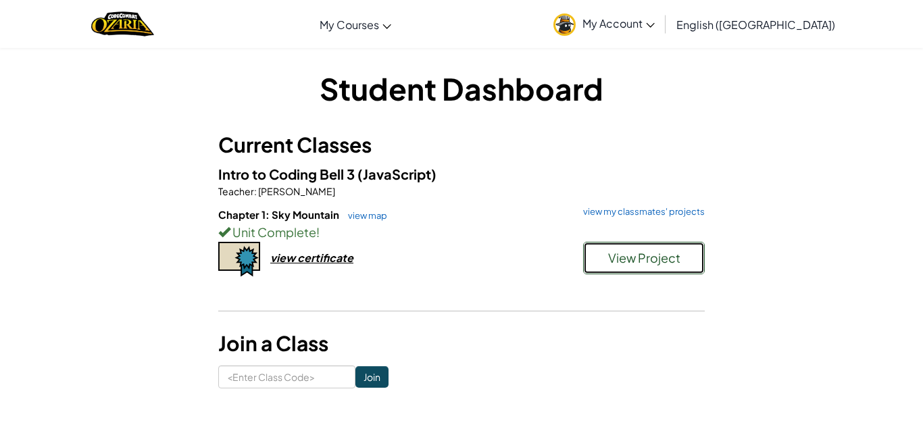
click at [663, 263] on span "View Project" at bounding box center [644, 258] width 72 height 16
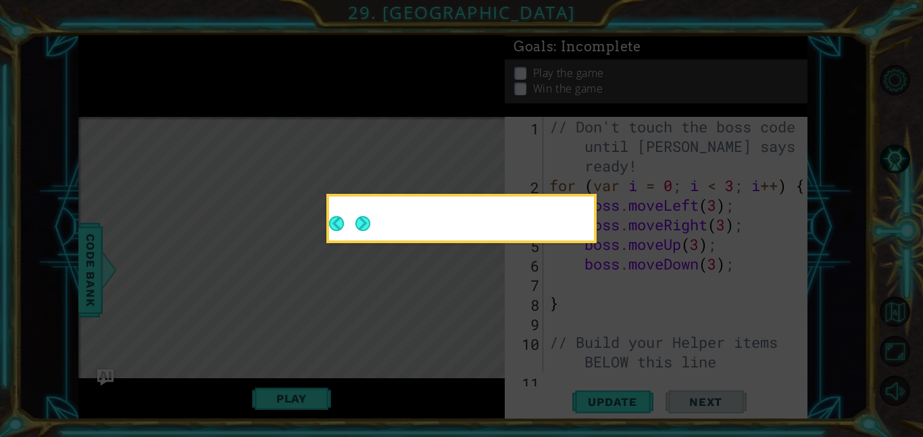
click at [608, 369] on icon at bounding box center [461, 218] width 923 height 437
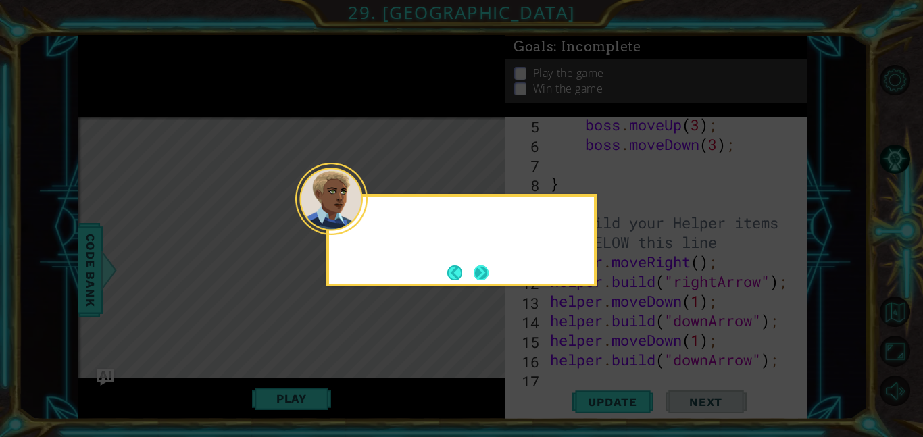
click at [488, 266] on button "Next" at bounding box center [481, 273] width 15 height 15
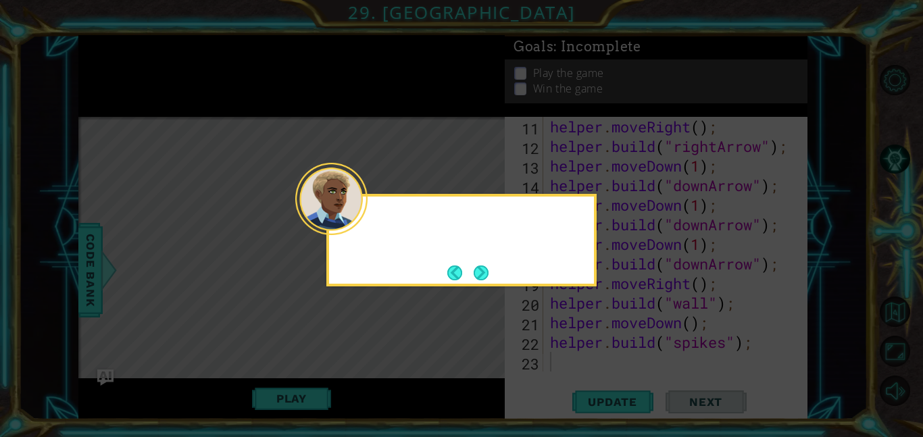
scroll to position [255, 0]
click at [486, 272] on button "Next" at bounding box center [481, 273] width 15 height 15
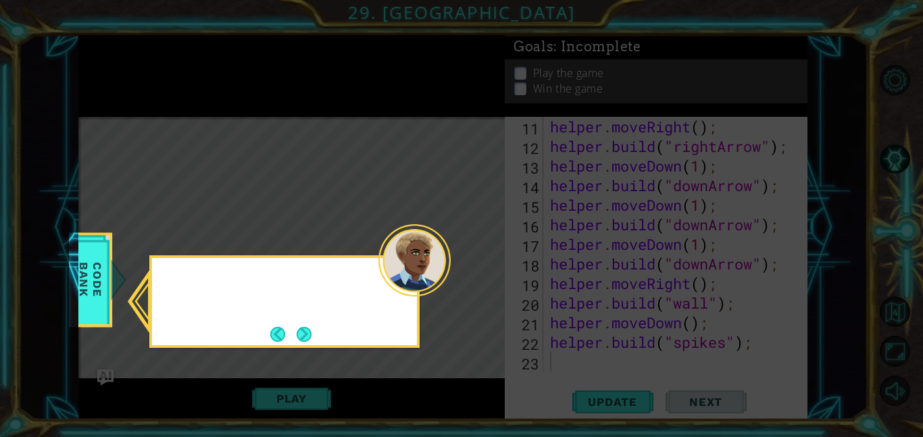
click at [491, 271] on icon at bounding box center [461, 218] width 923 height 437
click at [478, 275] on icon at bounding box center [461, 218] width 923 height 437
click at [312, 328] on button "Next" at bounding box center [304, 334] width 15 height 15
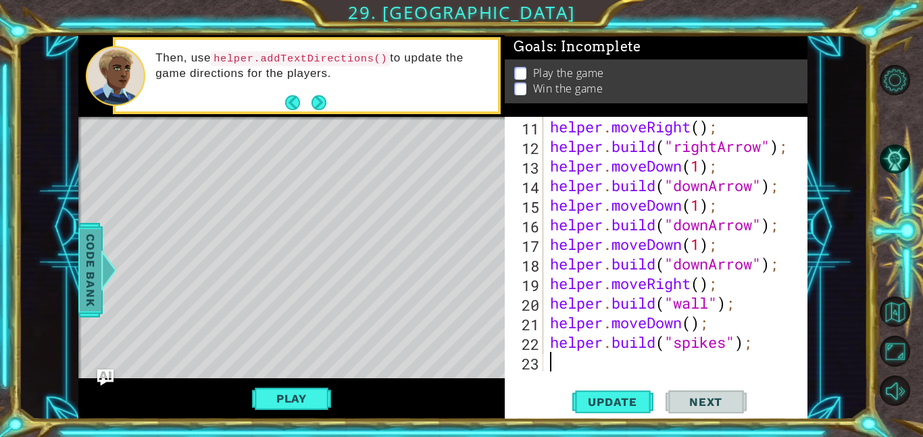
click at [82, 276] on span "Code Bank" at bounding box center [91, 270] width 22 height 82
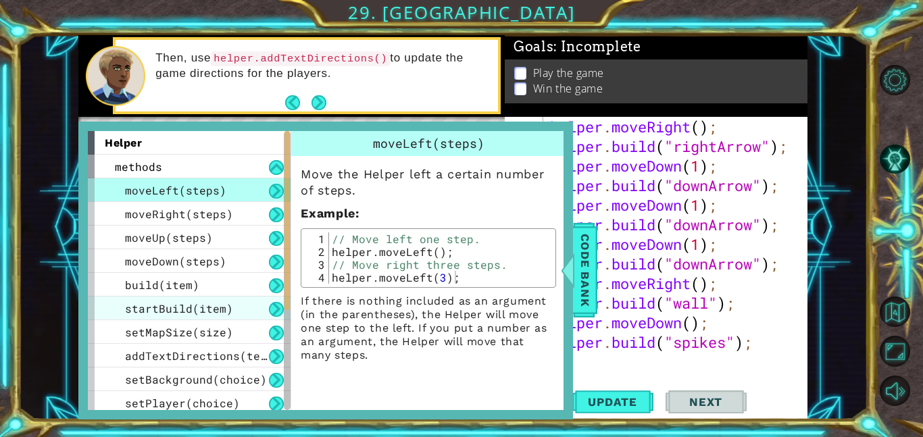
click at [207, 307] on span "startBuild(item)" at bounding box center [179, 308] width 108 height 14
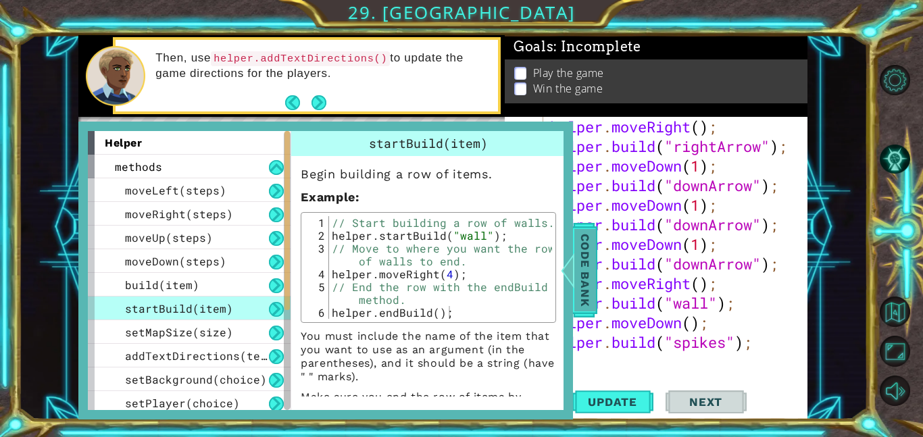
click at [587, 276] on span "Code Bank" at bounding box center [585, 270] width 22 height 82
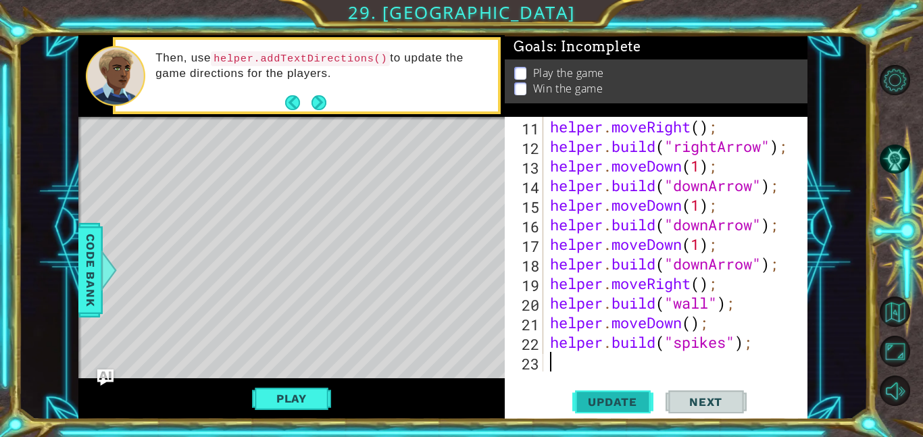
click at [599, 393] on button "Update" at bounding box center [612, 402] width 81 height 30
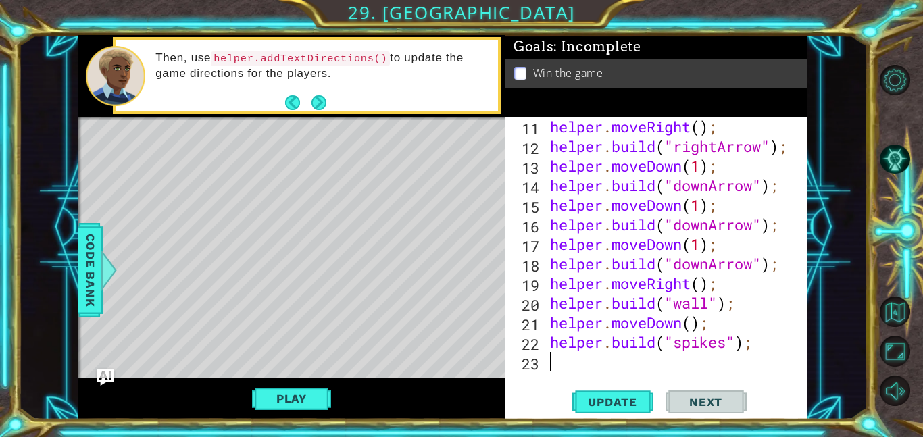
click at [764, 363] on div "helper . moveRight ( ) ; helper . build ( "rightArrow" ) ; helper . moveDown ( …" at bounding box center [679, 264] width 264 height 294
click at [757, 349] on div "helper . moveRight ( ) ; helper . build ( "rightArrow" ) ; helper . moveDown ( …" at bounding box center [679, 264] width 264 height 294
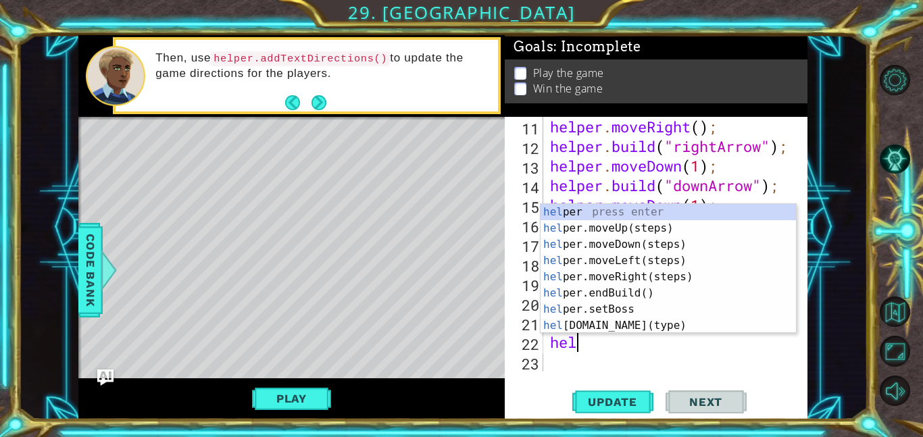
type textarea "h"
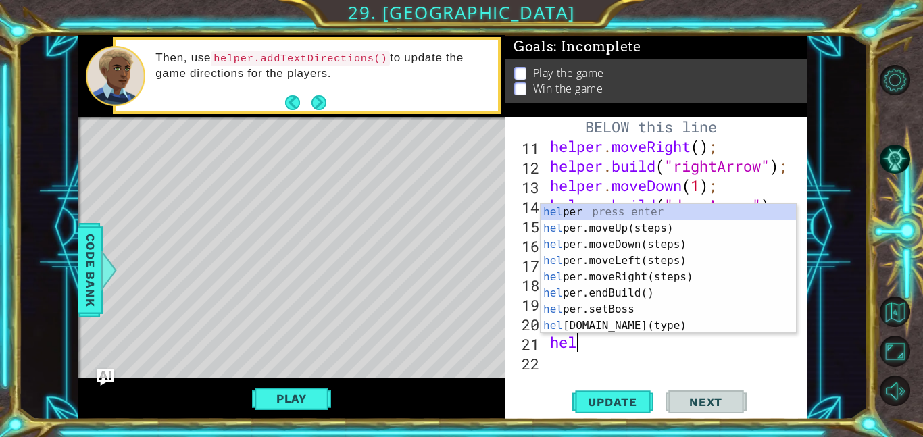
type textarea "h"
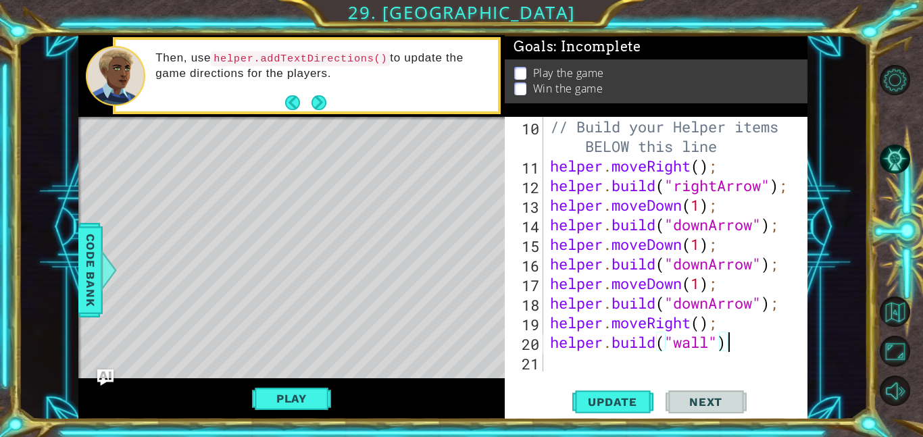
scroll to position [216, 0]
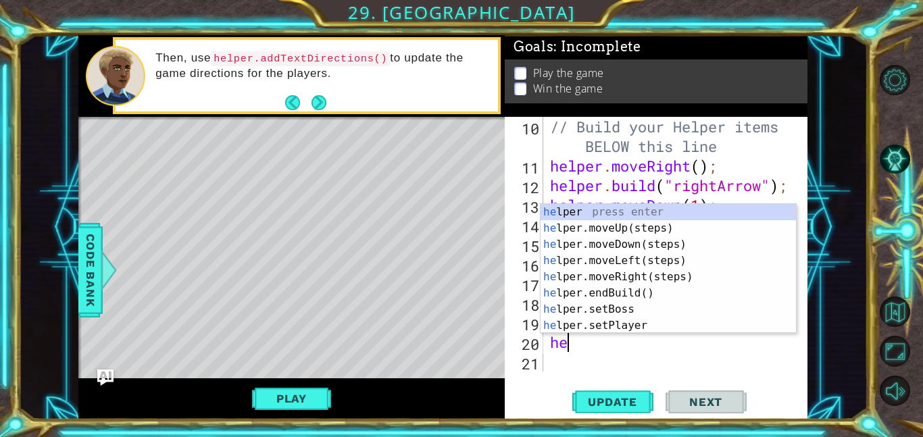
type textarea "h"
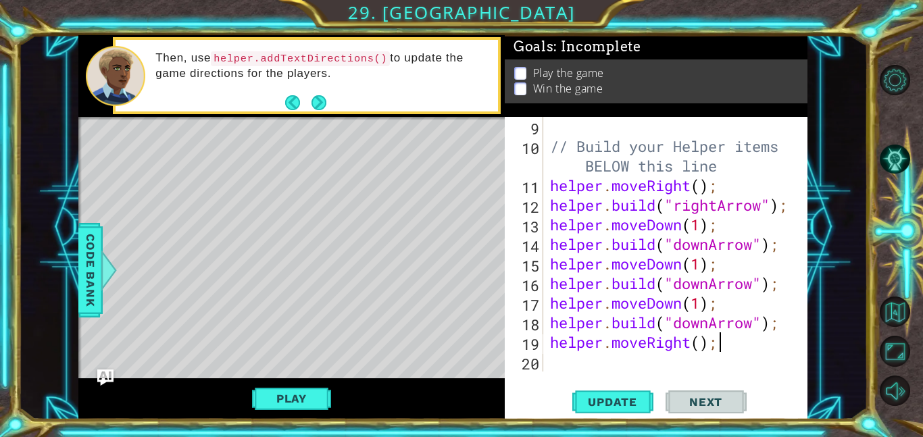
scroll to position [196, 0]
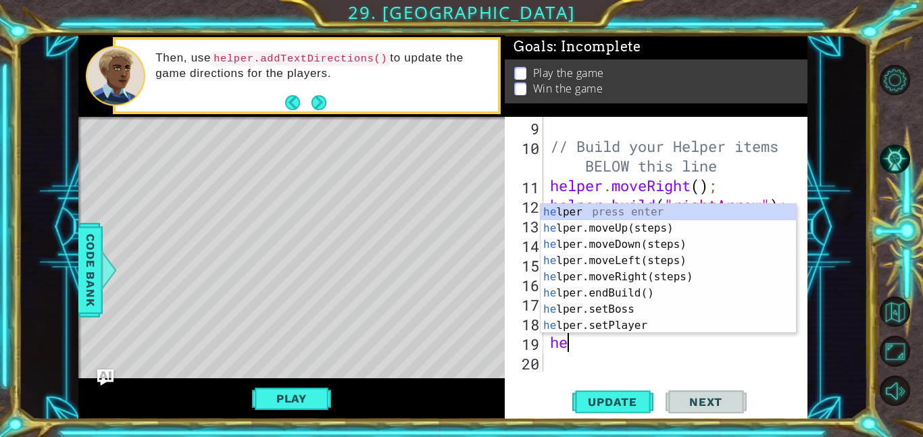
type textarea "h"
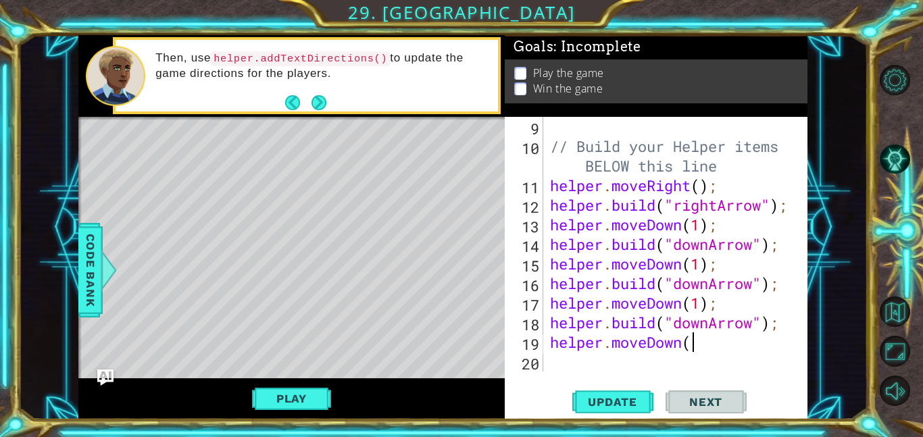
scroll to position [0, 6]
type textarea "helper.moveDown(1);"
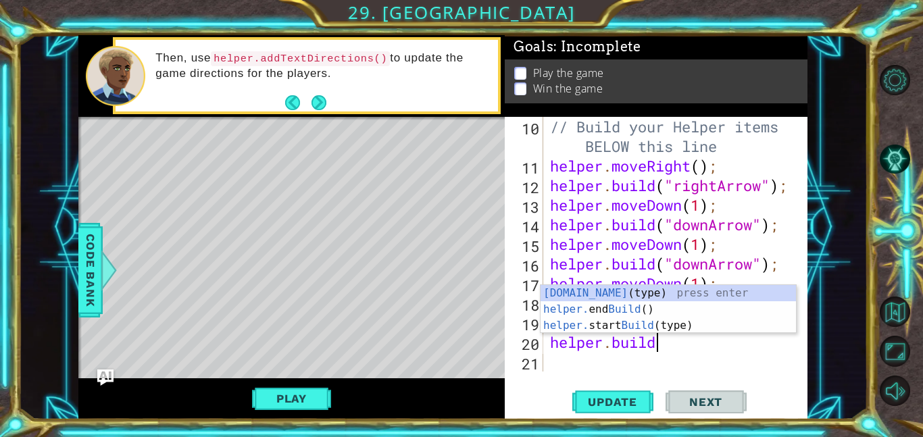
scroll to position [0, 4]
click at [665, 289] on div "[DOMAIN_NAME] (type) press enter helper. end Build () press enter helper. start…" at bounding box center [668, 325] width 255 height 81
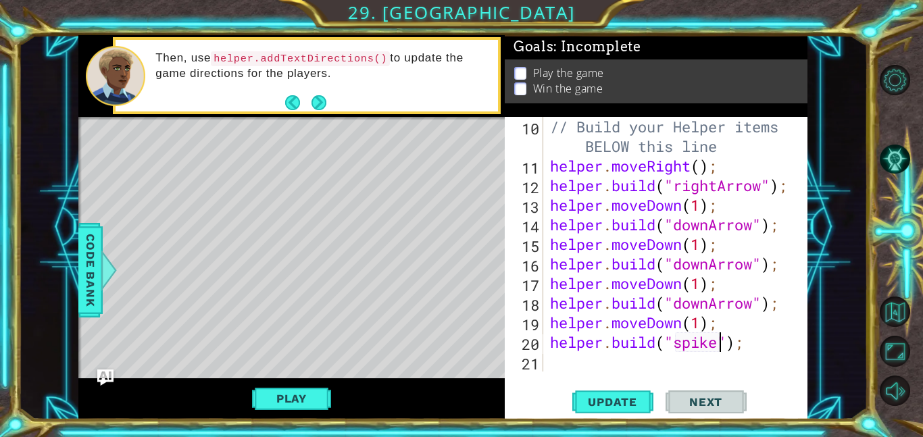
scroll to position [0, 8]
click at [604, 402] on span "Update" at bounding box center [612, 402] width 76 height 14
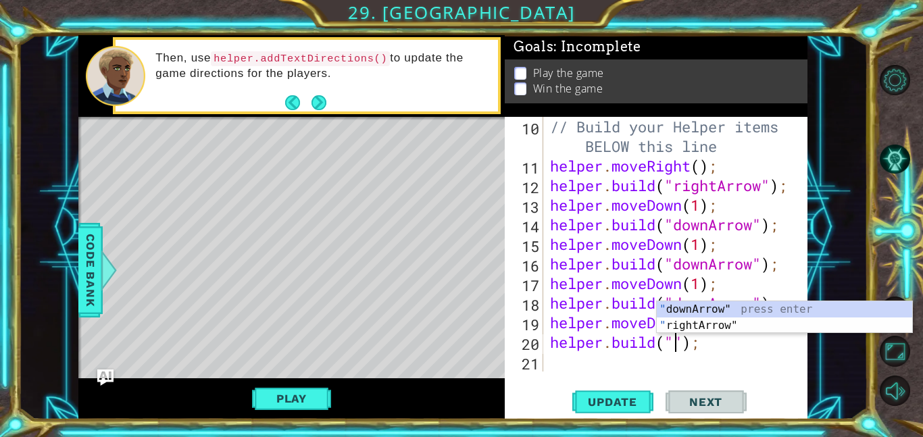
scroll to position [0, 6]
click at [714, 306] on div "" downArrow" press enter " rightArrow" press enter" at bounding box center [784, 333] width 255 height 65
type textarea "[DOMAIN_NAME]("downArrow");"
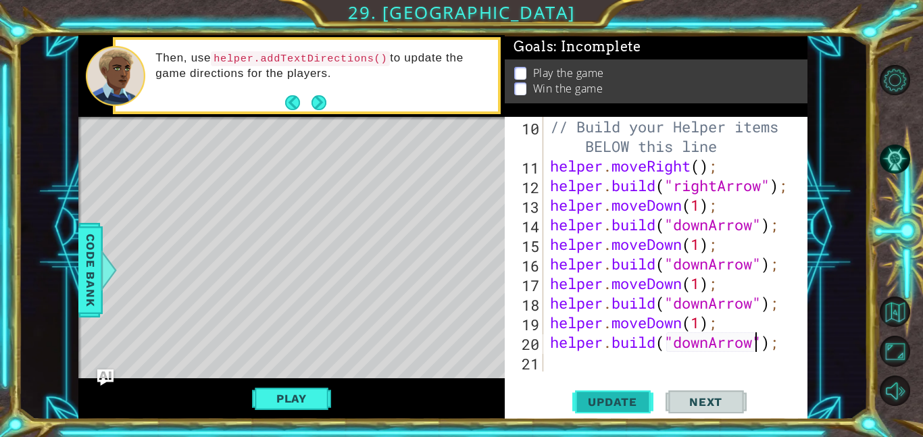
click at [595, 401] on span "Update" at bounding box center [612, 402] width 76 height 14
click at [594, 368] on div "// Build your Helper items BELOW this line helper . moveRight ( ) ; helper . bu…" at bounding box center [679, 274] width 264 height 314
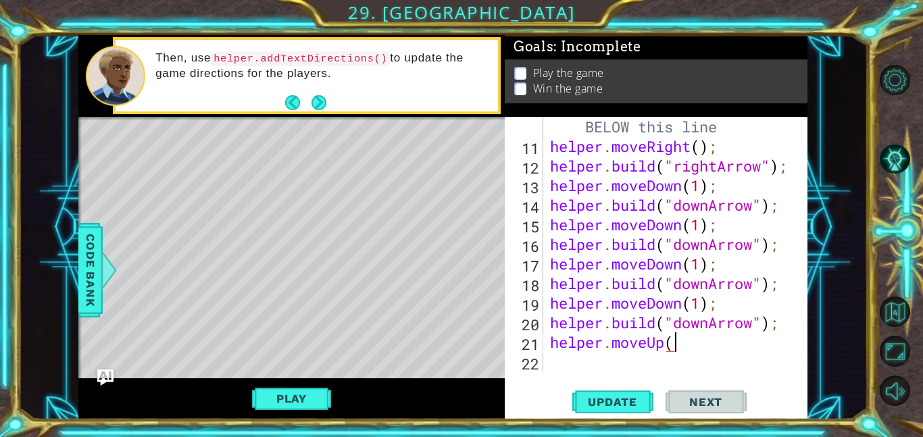
scroll to position [0, 5]
type textarea "helper.moveUp(4);"
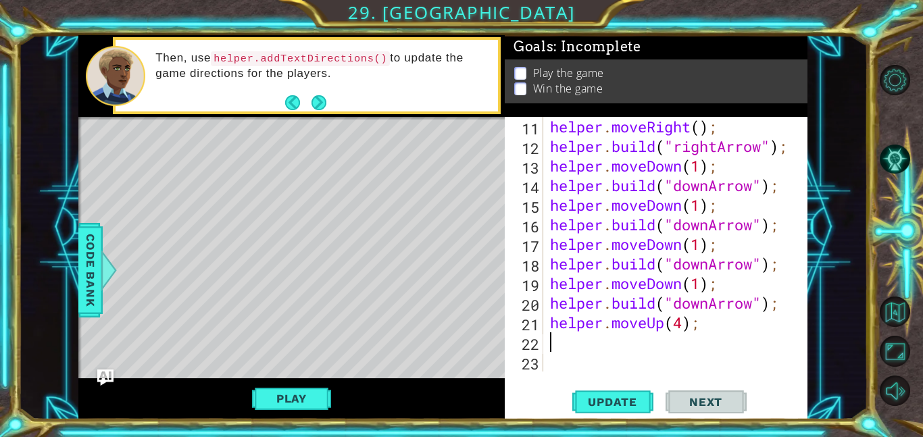
scroll to position [255, 0]
click at [620, 403] on span "Update" at bounding box center [612, 402] width 76 height 14
click at [681, 324] on div "helper . moveRight ( ) ; helper . build ( "rightArrow" ) ; helper . moveDown ( …" at bounding box center [679, 264] width 264 height 294
type textarea "helper.moveUp(3);"
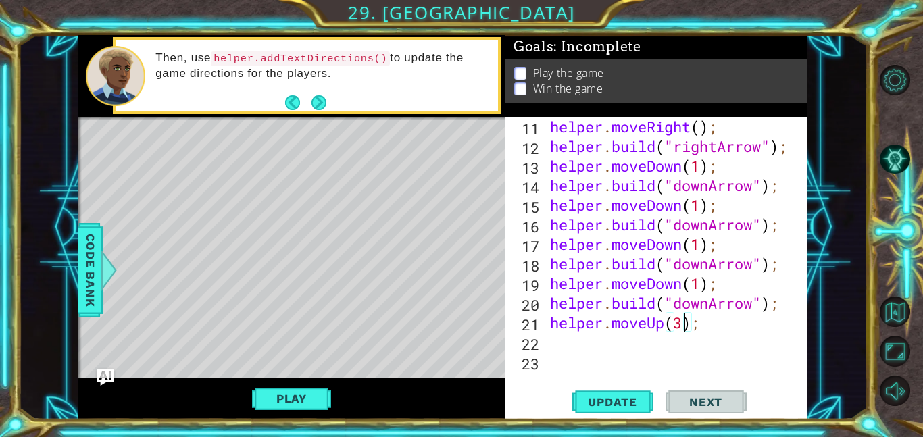
click at [610, 343] on div "helper . moveRight ( ) ; helper . build ( "rightArrow" ) ; helper . moveDown ( …" at bounding box center [679, 264] width 264 height 294
type textarea "helper.moveRight(1);"
click at [601, 351] on div "helper . moveRight ( ) ; helper . build ( "rightArrow" ) ; helper . moveDown ( …" at bounding box center [679, 264] width 264 height 294
click at [595, 368] on div "helper . moveRight ( ) ; helper . build ( "rightArrow" ) ; helper . moveDown ( …" at bounding box center [679, 264] width 264 height 294
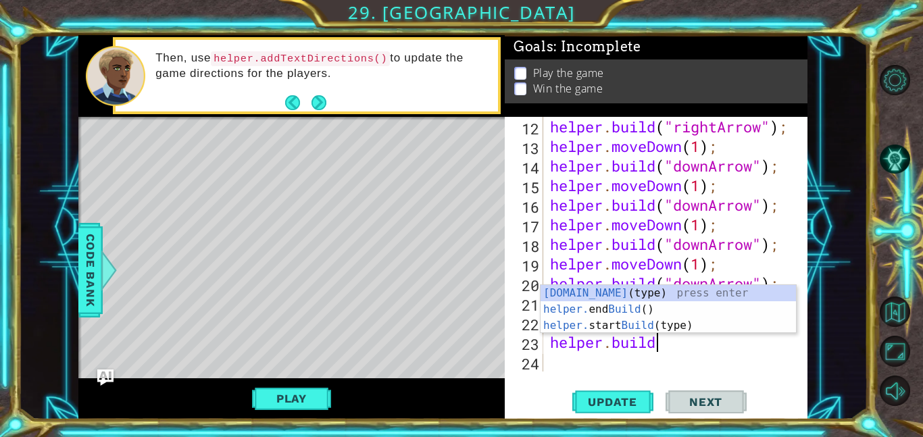
scroll to position [0, 4]
click at [615, 287] on div "[DOMAIN_NAME] (type) press enter helper. end Build () press enter helper. start…" at bounding box center [668, 325] width 255 height 81
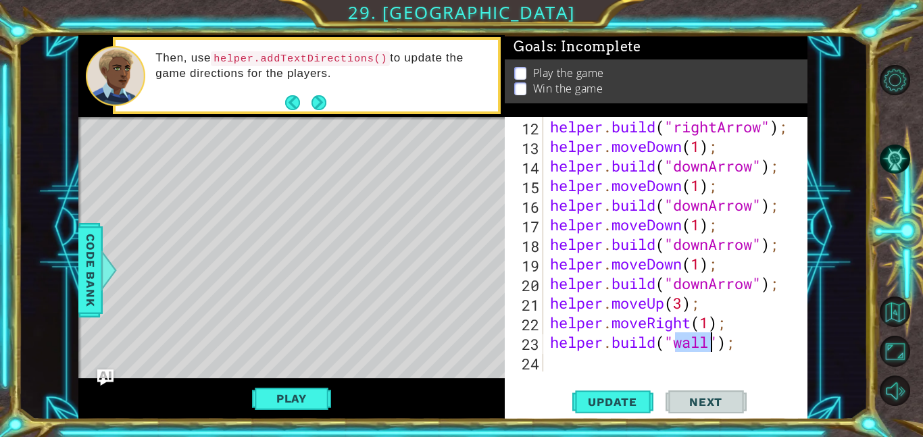
scroll to position [0, 6]
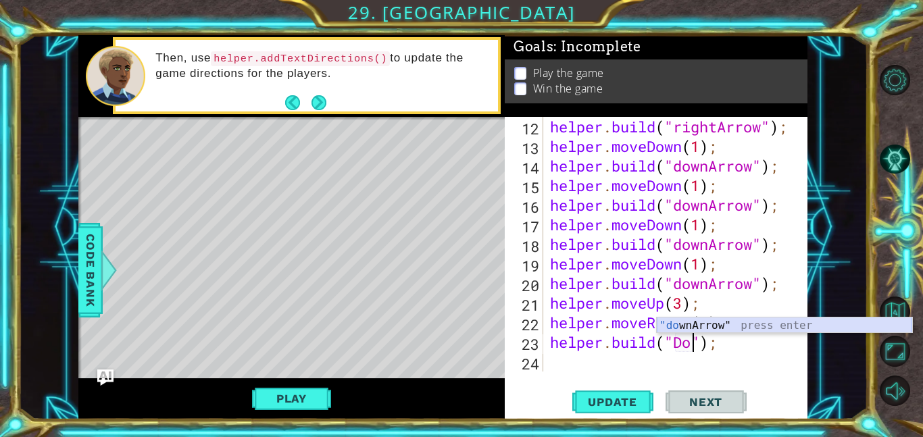
click at [703, 329] on div ""do wnArrow" press enter" at bounding box center [784, 342] width 255 height 49
type textarea "[DOMAIN_NAME]("downArrow");"
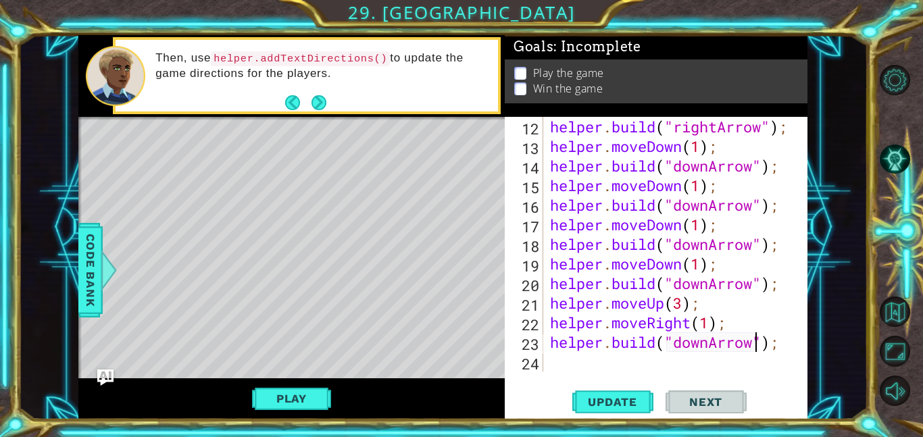
click at [591, 369] on div "helper . build ( "rightArrow" ) ; helper . moveDown ( 1 ) ; helper . build ( "d…" at bounding box center [679, 264] width 264 height 294
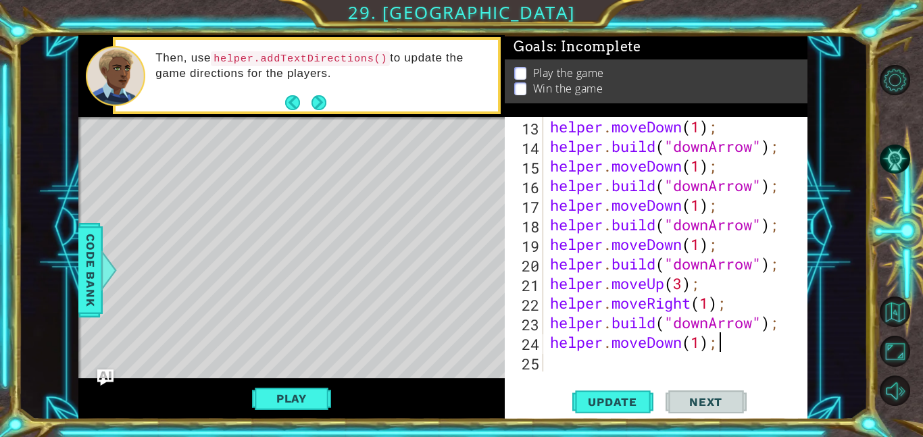
scroll to position [0, 7]
click at [595, 399] on span "Update" at bounding box center [612, 402] width 76 height 14
click at [688, 300] on div "helper . moveDown ( 1 ) ; helper . build ( "downArrow" ) ; helper . moveDown ( …" at bounding box center [679, 264] width 264 height 294
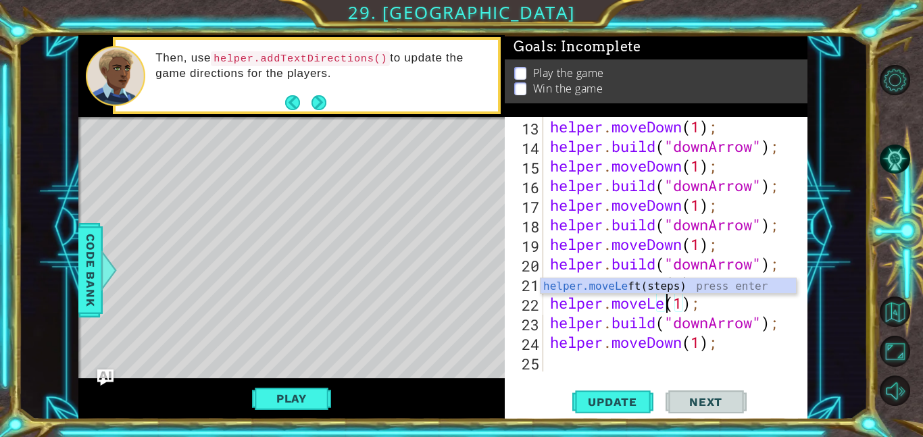
type textarea "helper.moveLeft(1);"
click at [558, 364] on div "helper . moveDown ( 1 ) ; helper . build ( "downArrow" ) ; helper . moveDown ( …" at bounding box center [679, 264] width 264 height 294
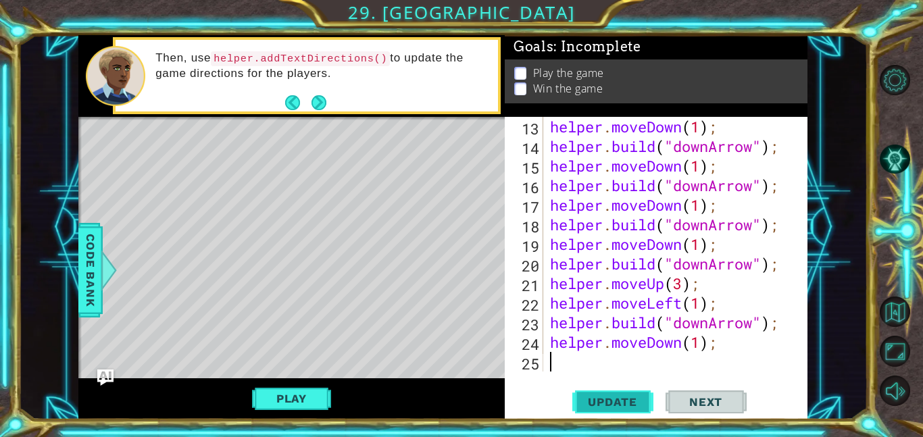
click at [628, 396] on span "Update" at bounding box center [612, 402] width 76 height 14
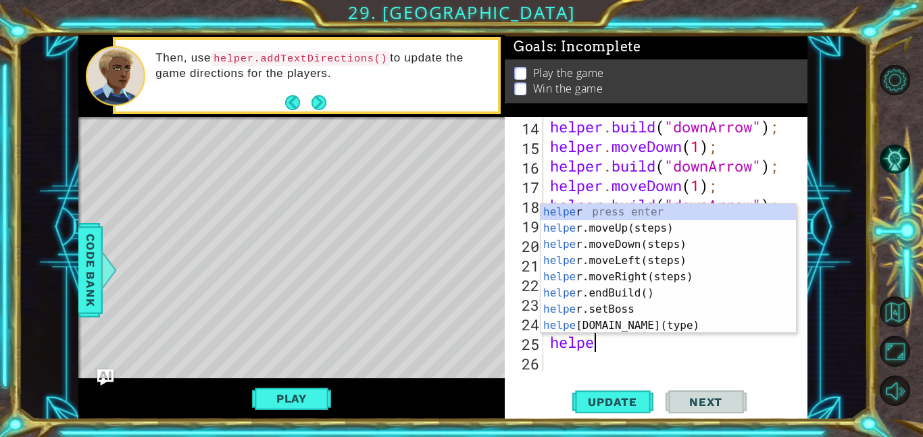
scroll to position [0, 1]
click at [615, 324] on div "helper press enter helper .moveUp(steps) press enter helper .moveDown(steps) pr…" at bounding box center [668, 285] width 255 height 162
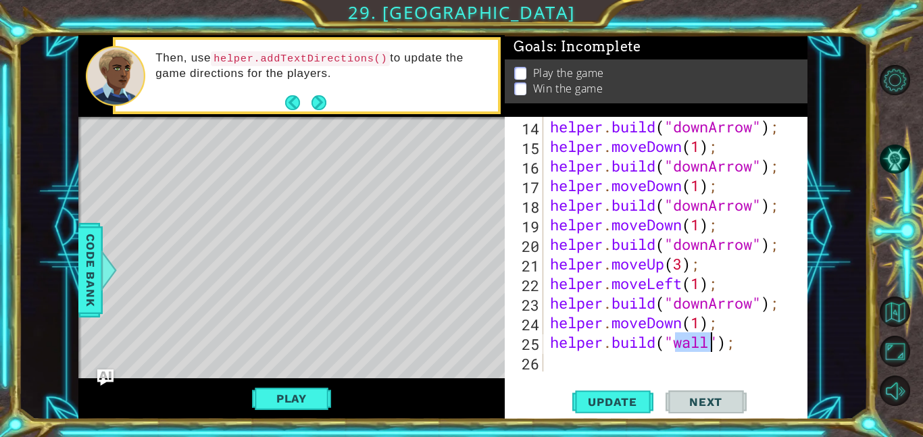
scroll to position [0, 6]
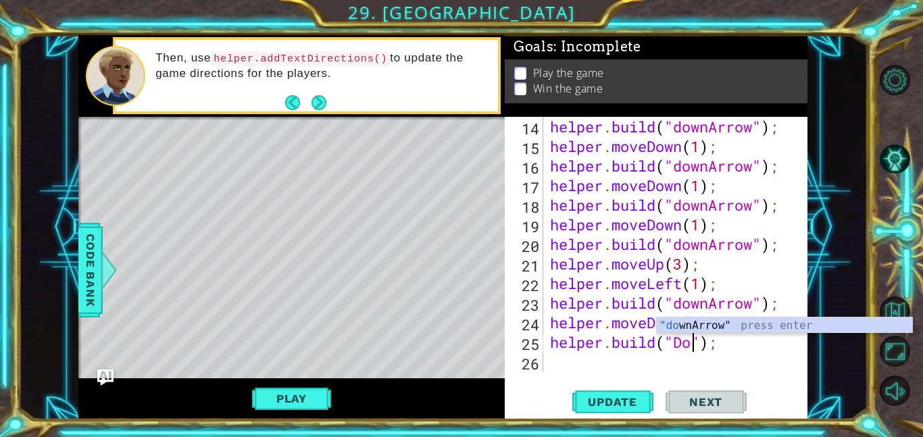
type textarea "[DOMAIN_NAME]("downArrow");"
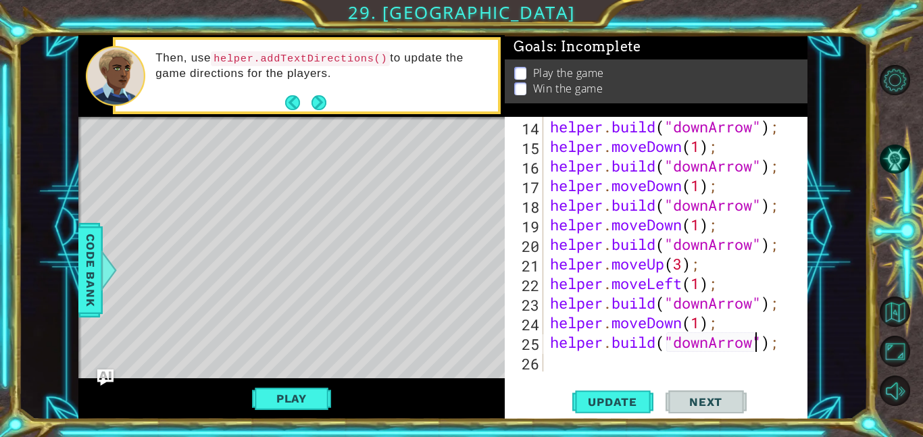
click at [577, 361] on div "helper . build ( "downArrow" ) ; helper . moveDown ( 1 ) ; helper . build ( "do…" at bounding box center [679, 264] width 264 height 294
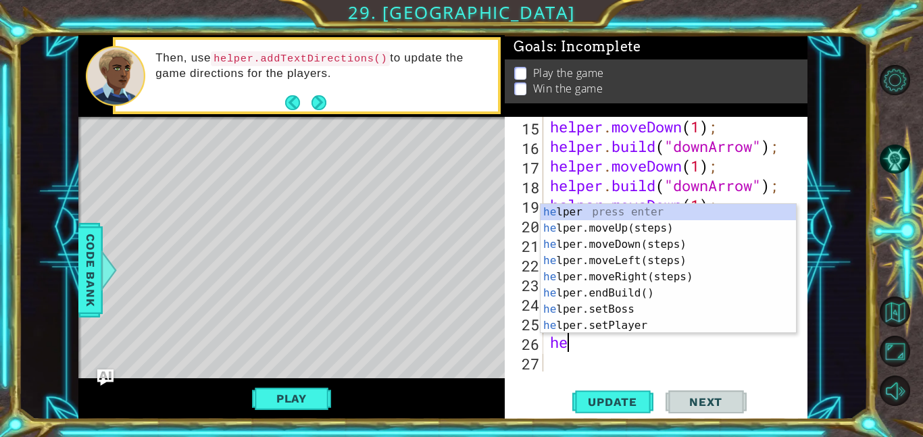
scroll to position [333, 0]
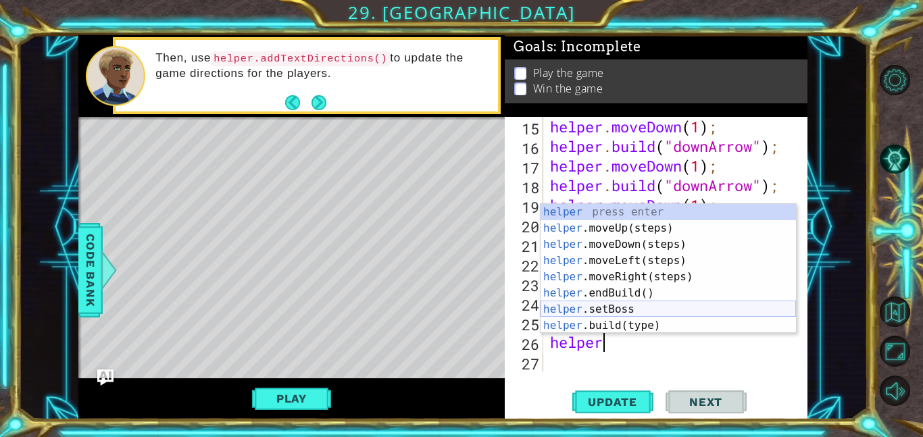
type textarea "helperm"
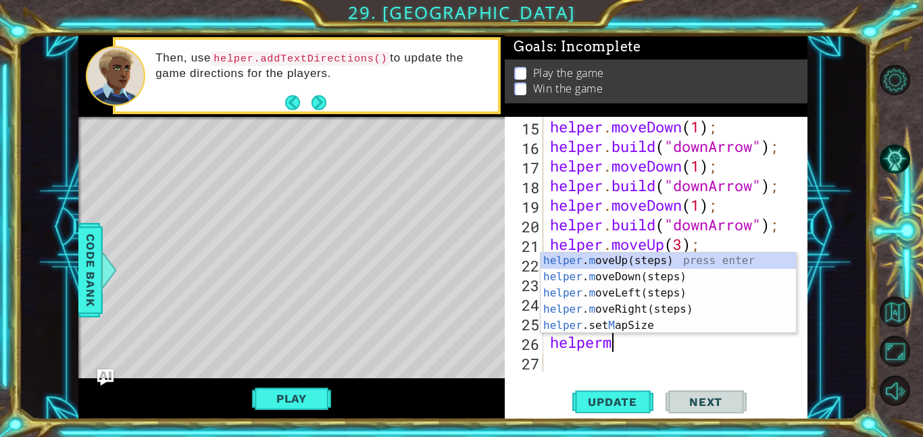
scroll to position [0, 2]
click at [618, 280] on div "helper . m oveUp(steps) press enter helper . m oveDown(steps) press enter helpe…" at bounding box center [668, 310] width 255 height 114
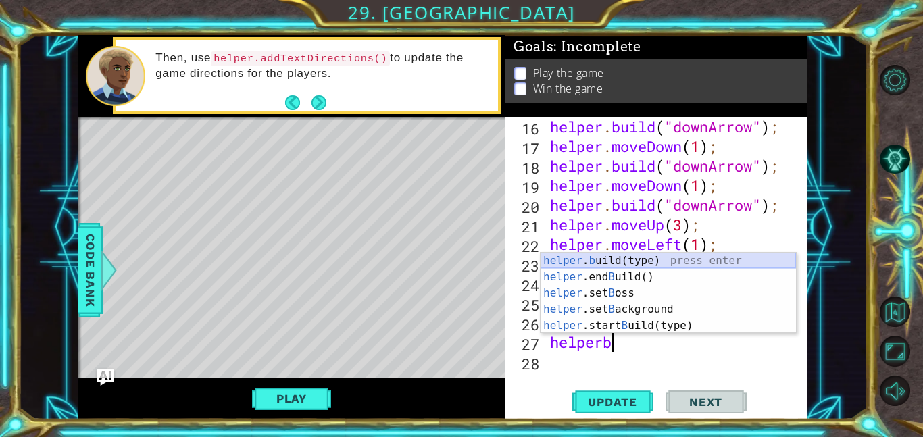
click at [637, 256] on div "helper . b uild(type) press enter helper .end B uild() press enter helper .set …" at bounding box center [668, 310] width 255 height 114
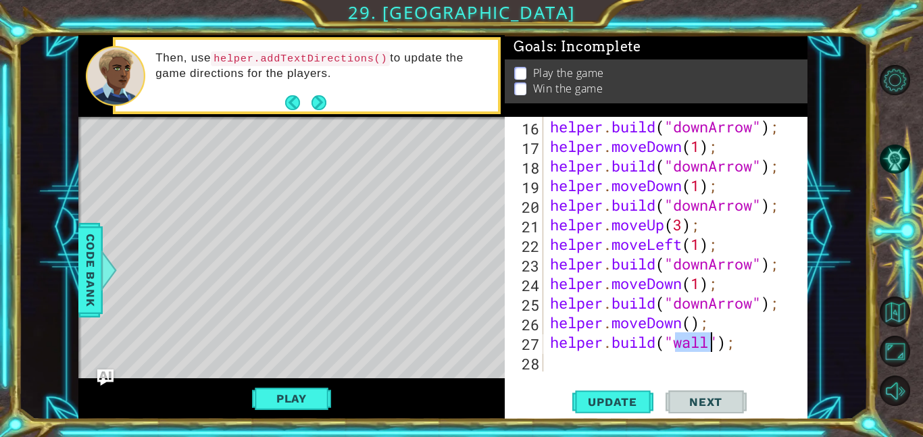
scroll to position [0, 6]
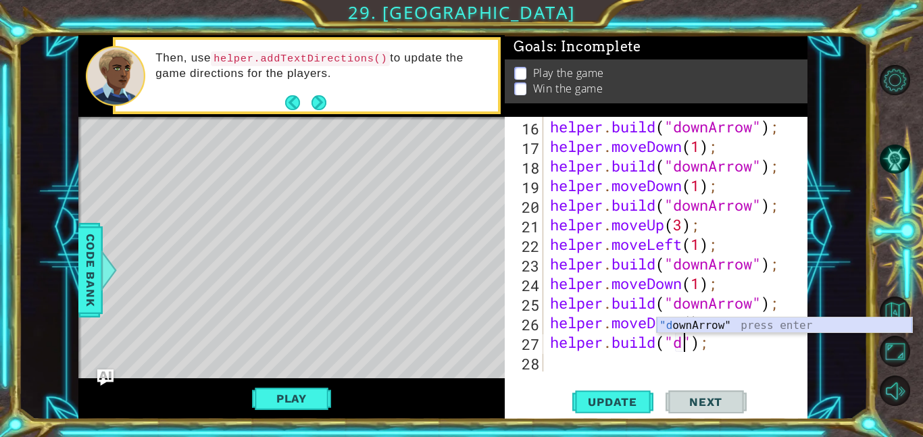
click at [691, 330] on div ""d ownArrow" press enter" at bounding box center [784, 342] width 255 height 49
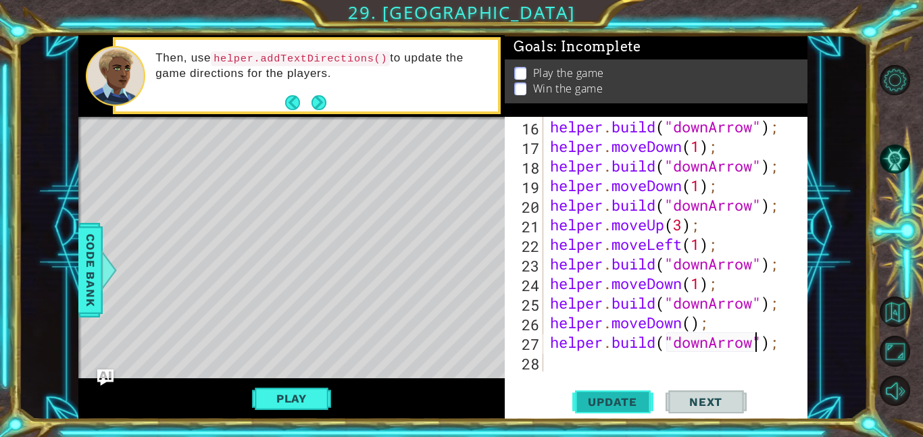
type textarea "[DOMAIN_NAME]("downArrow");"
click at [636, 410] on button "Update" at bounding box center [612, 402] width 81 height 30
click at [647, 366] on div "helper . build ( "downArrow" ) ; helper . moveDown ( 1 ) ; helper . build ( "do…" at bounding box center [679, 264] width 264 height 294
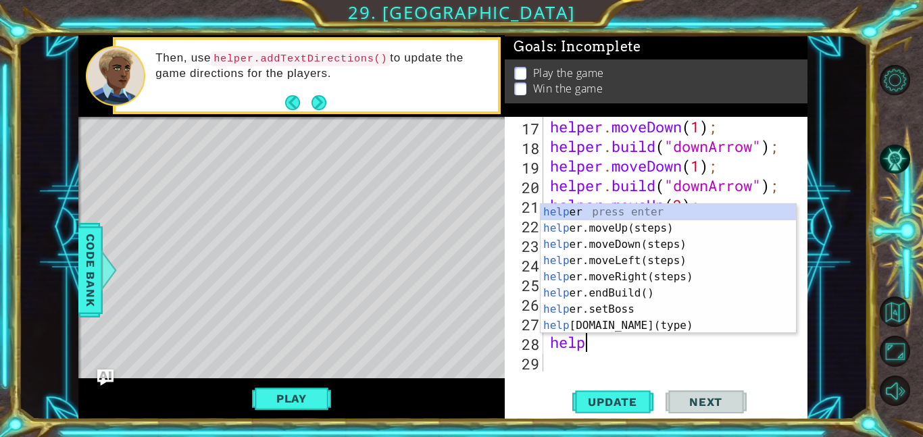
scroll to position [0, 1]
type textarea "helper"
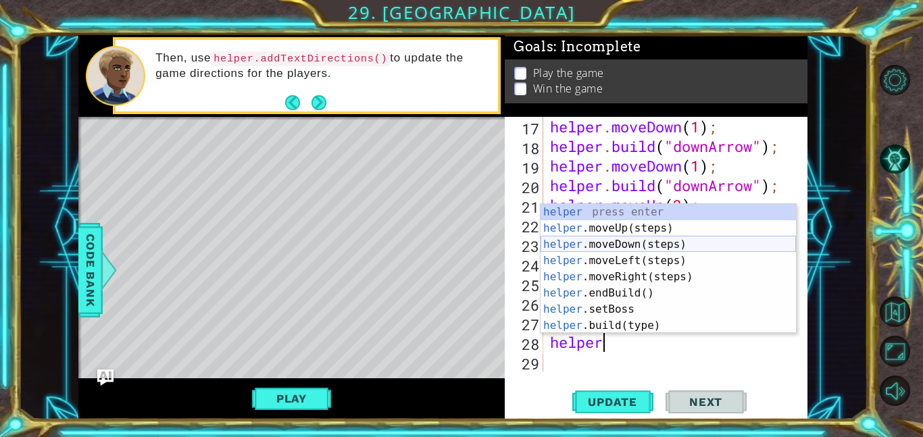
click at [625, 247] on div "helper press enter helper .moveUp(steps) press enter helper .moveDown(steps) pr…" at bounding box center [668, 285] width 255 height 162
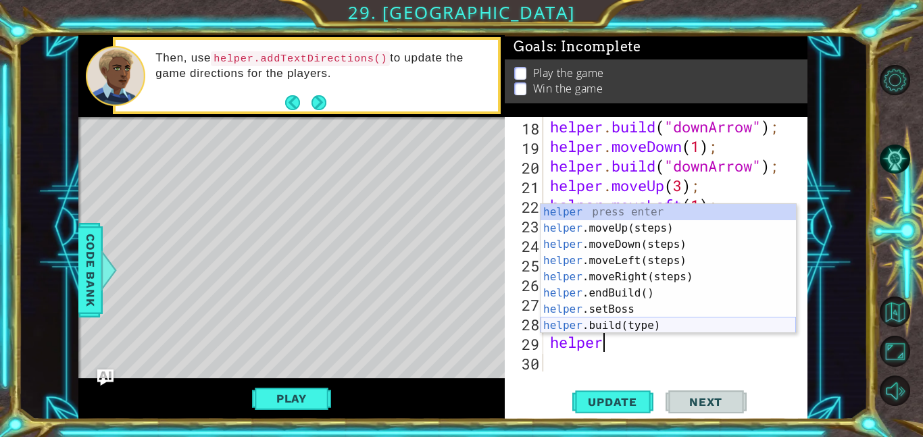
click at [625, 326] on div "helper press enter helper .moveUp(steps) press enter helper .moveDown(steps) pr…" at bounding box center [668, 285] width 255 height 162
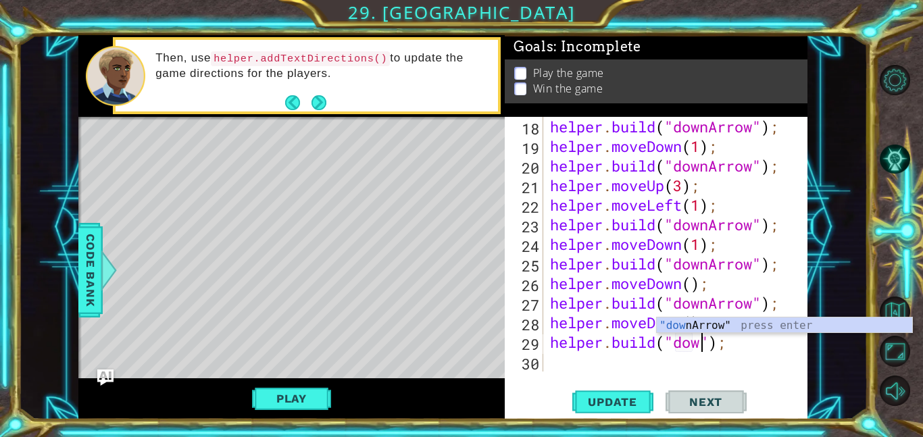
scroll to position [0, 7]
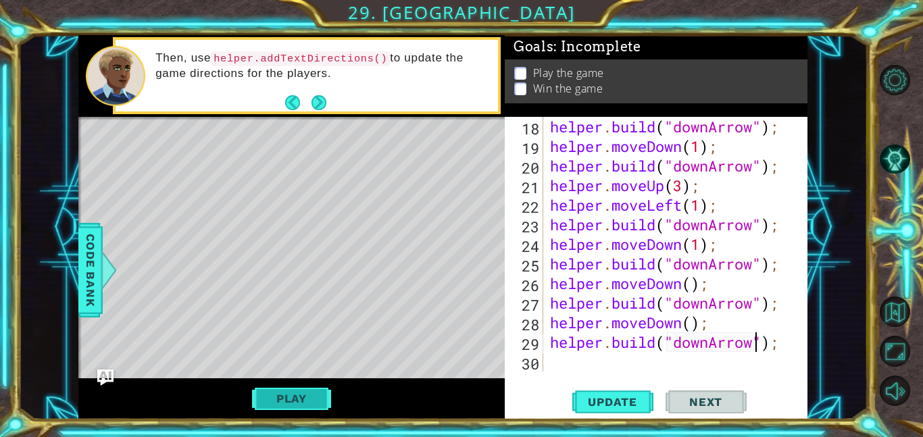
click at [305, 403] on button "Play" at bounding box center [291, 399] width 79 height 26
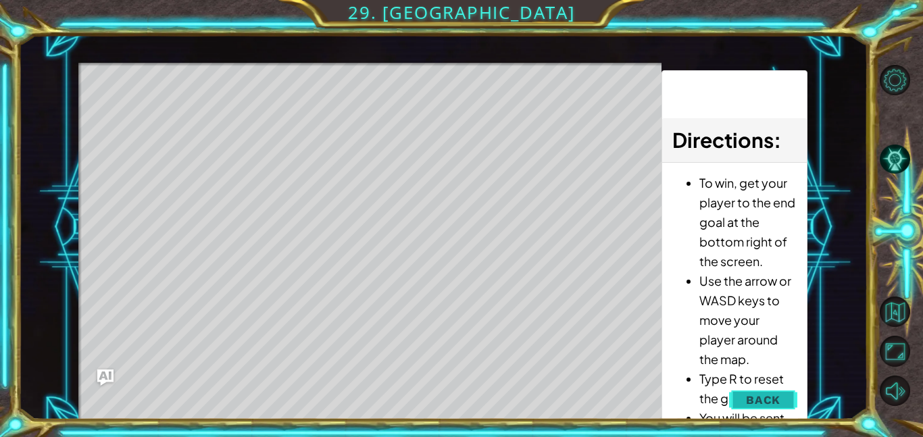
click at [763, 412] on button "Back" at bounding box center [763, 400] width 68 height 27
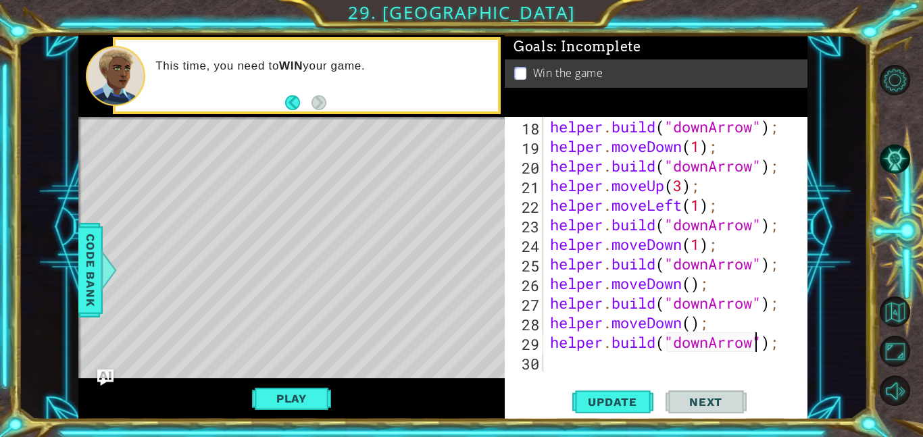
scroll to position [0, 0]
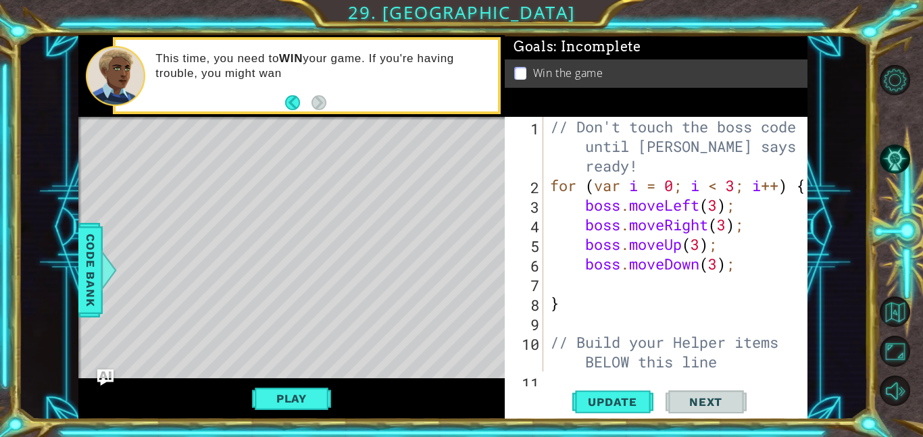
click at [737, 264] on div "// Don't touch the boss code until [PERSON_NAME] says you're ready! for ( var i…" at bounding box center [679, 283] width 264 height 333
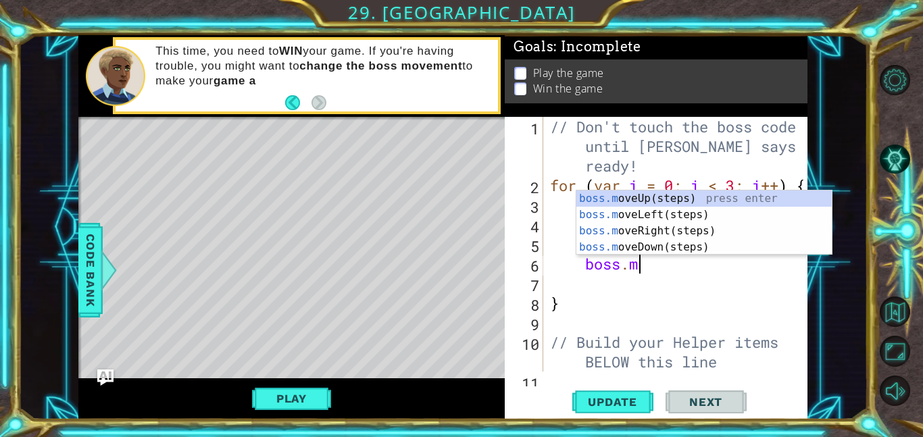
scroll to position [0, 2]
type textarea "b"
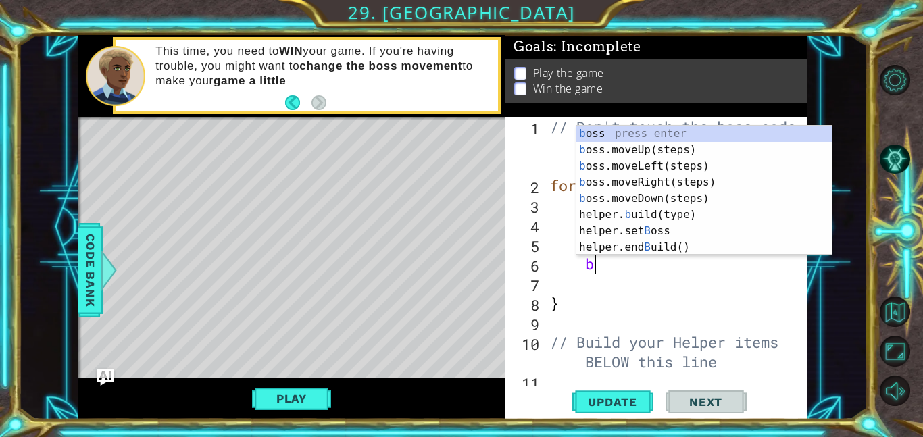
scroll to position [0, 0]
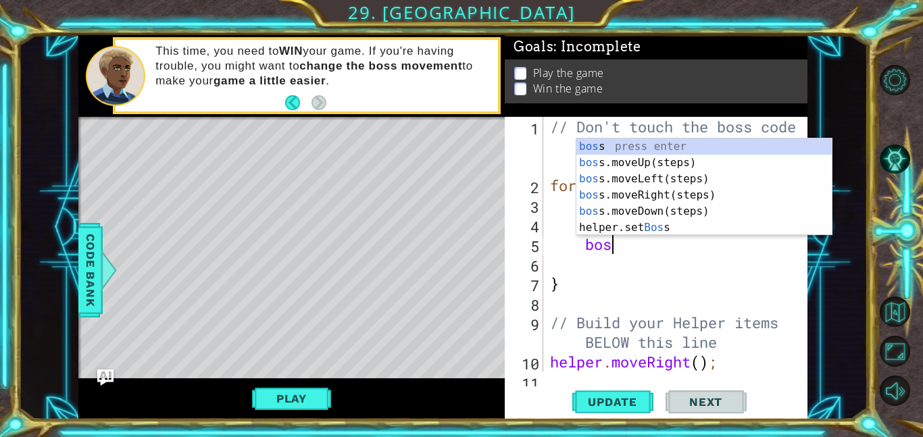
type textarea "b"
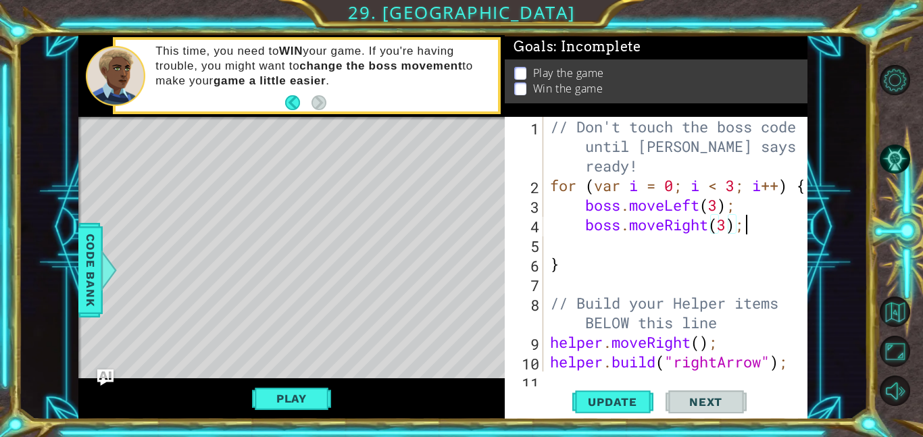
scroll to position [0, 8]
click at [739, 188] on div "// Don't touch the boss code until [PERSON_NAME] says you're ready! for ( var i…" at bounding box center [679, 283] width 264 height 333
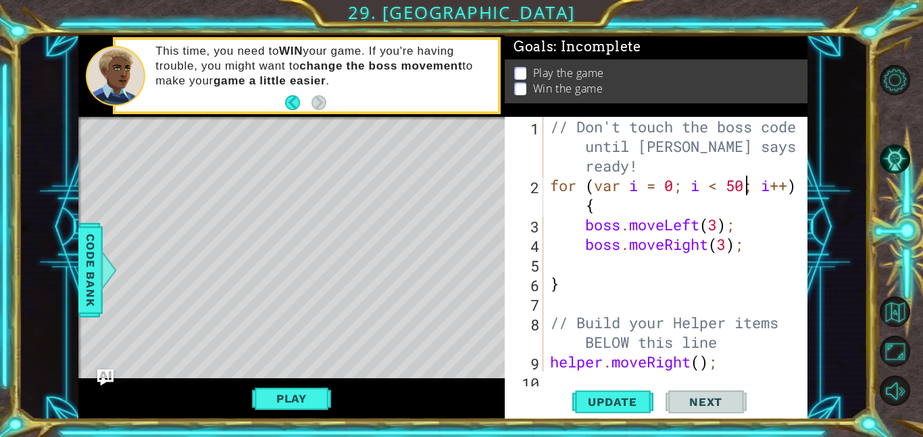
click at [759, 245] on div "// Don't touch the boss code until [PERSON_NAME] says you're ready! for ( var i…" at bounding box center [679, 283] width 264 height 333
type textarea "boss.moveRight(3);"
click at [639, 401] on span "Update" at bounding box center [612, 402] width 76 height 14
click at [718, 268] on div "// Don't touch the boss code until [PERSON_NAME] says you're ready! for ( var i…" at bounding box center [679, 283] width 264 height 333
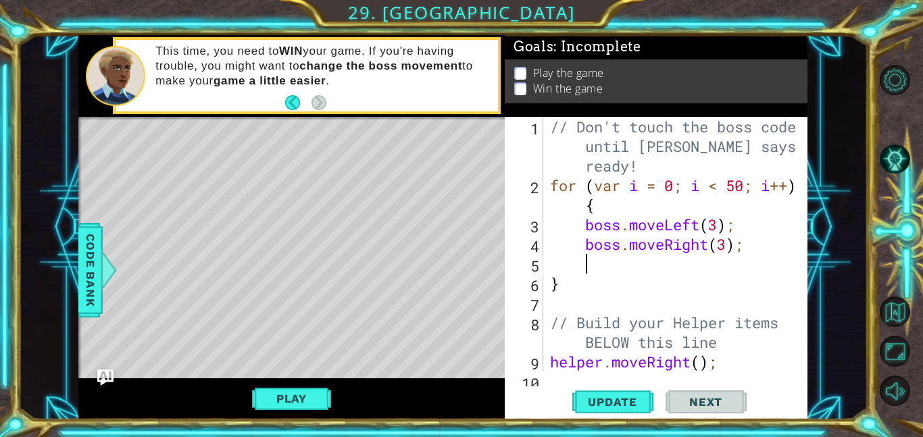
scroll to position [0, 1]
click at [727, 245] on div "// Don't touch the boss code until [PERSON_NAME] says you're ready! for ( var i…" at bounding box center [679, 283] width 264 height 333
click at [718, 226] on div "// Don't touch the boss code until [PERSON_NAME] says you're ready! for ( var i…" at bounding box center [679, 283] width 264 height 333
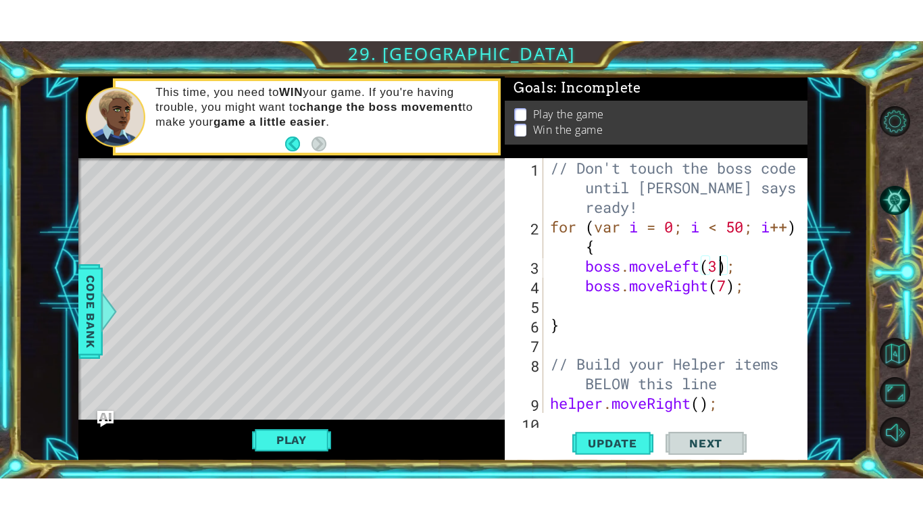
scroll to position [0, 7]
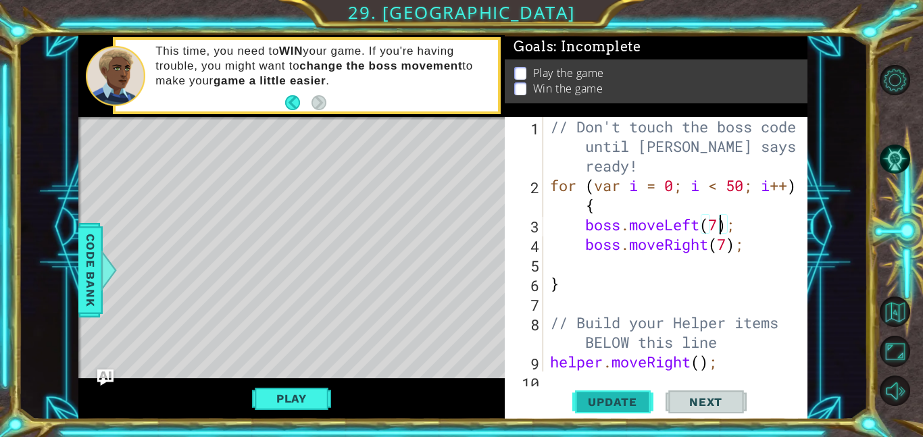
type textarea "boss.moveLeft(7);"
click at [633, 395] on span "Update" at bounding box center [612, 402] width 76 height 14
click at [302, 395] on button "Play" at bounding box center [291, 399] width 79 height 26
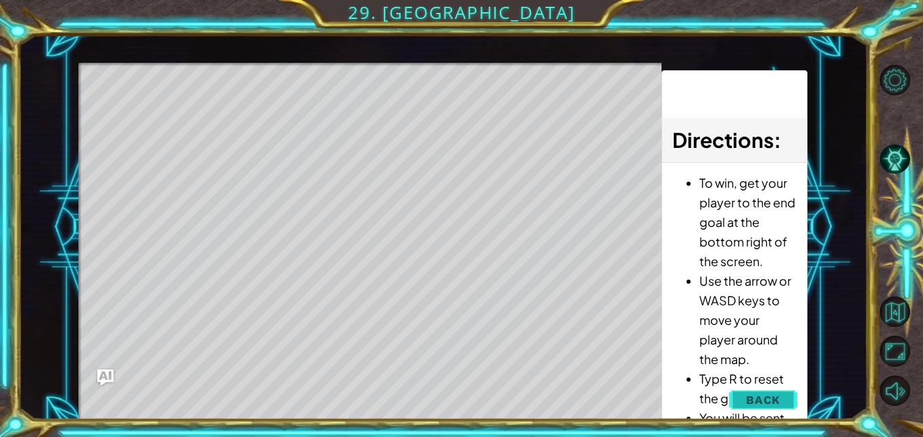
click at [777, 409] on button "Back" at bounding box center [763, 400] width 68 height 27
